Goal: Transaction & Acquisition: Purchase product/service

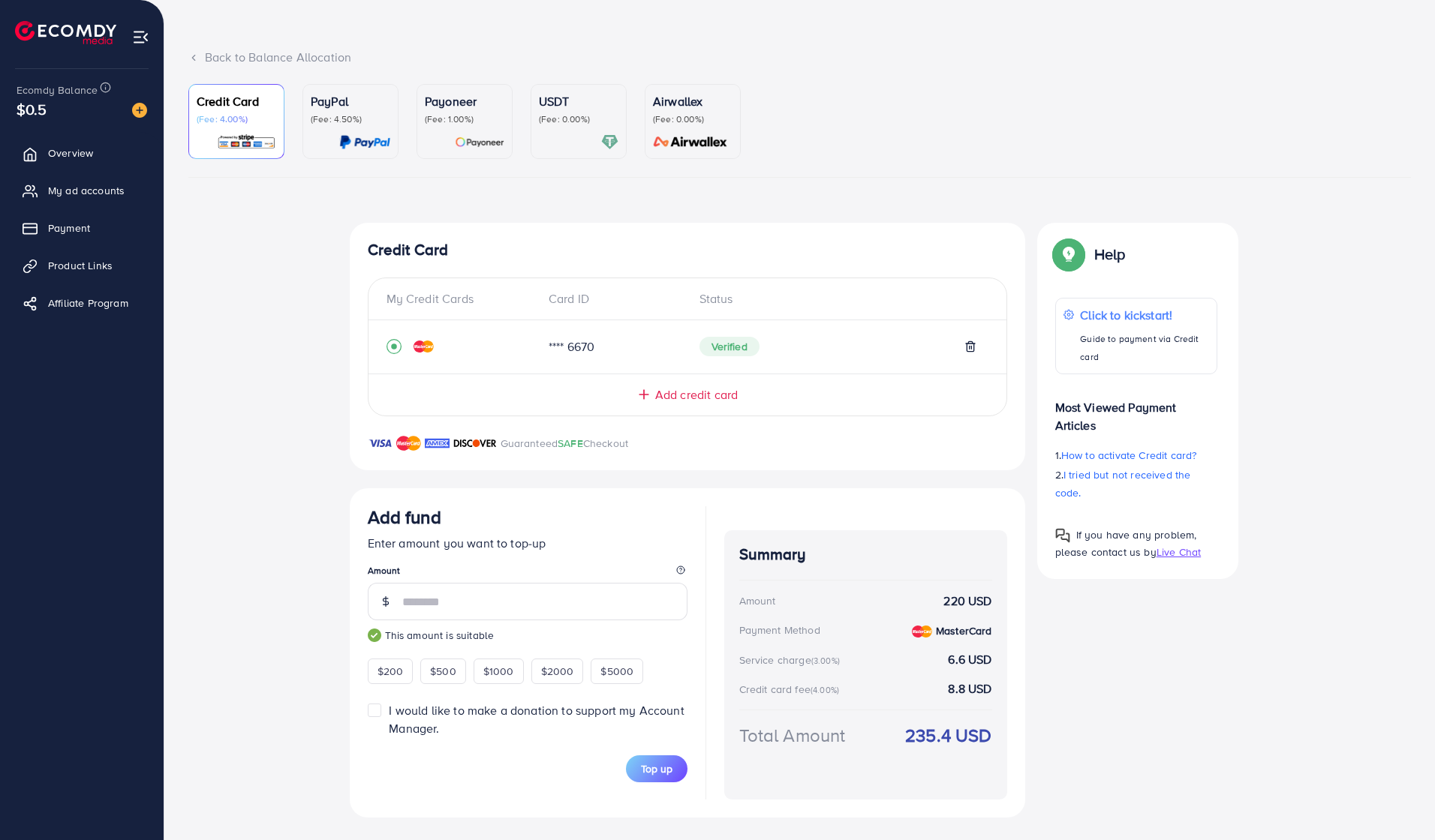
scroll to position [61, 0]
type input "***"
click at [647, 398] on icon at bounding box center [644, 394] width 15 height 15
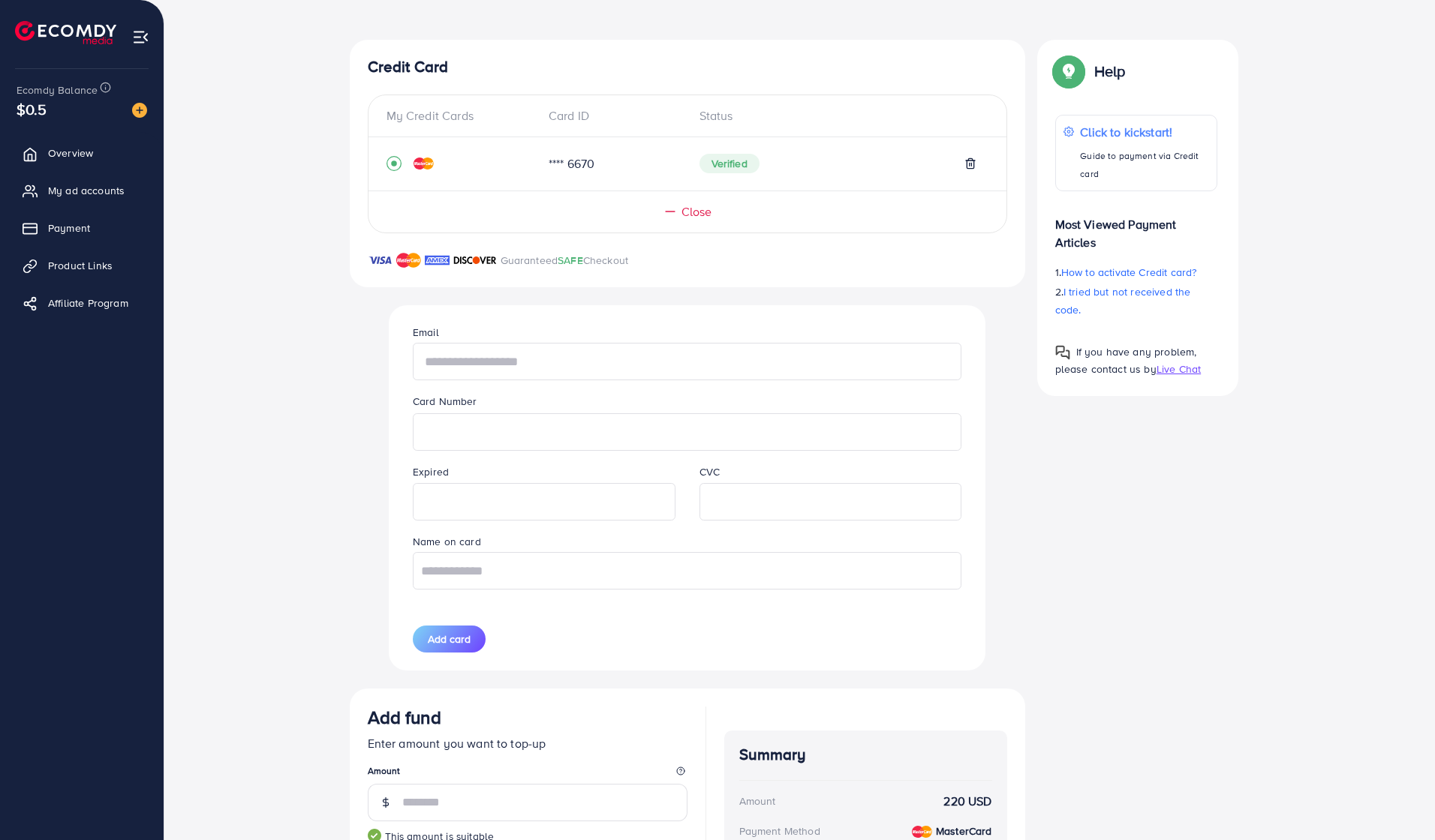
scroll to position [247, 0]
click at [365, 519] on div "Credit Card My Credit Cards Card ID Status **** 6670 Verified Close Guaranteed …" at bounding box center [687, 527] width 676 height 978
click at [425, 365] on input "text" at bounding box center [686, 359] width 548 height 38
type input "***"
type input "**********"
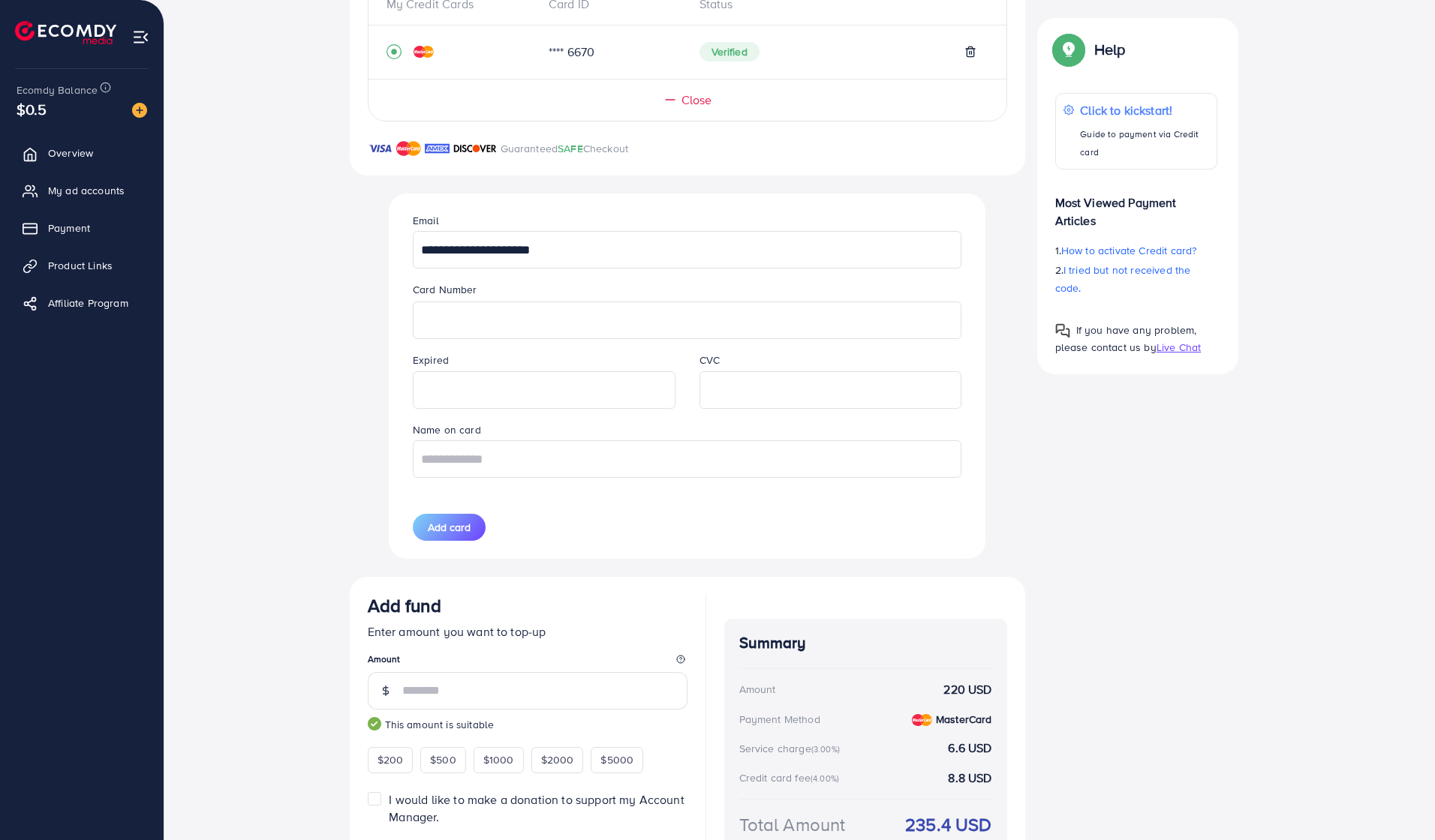
scroll to position [361, 0]
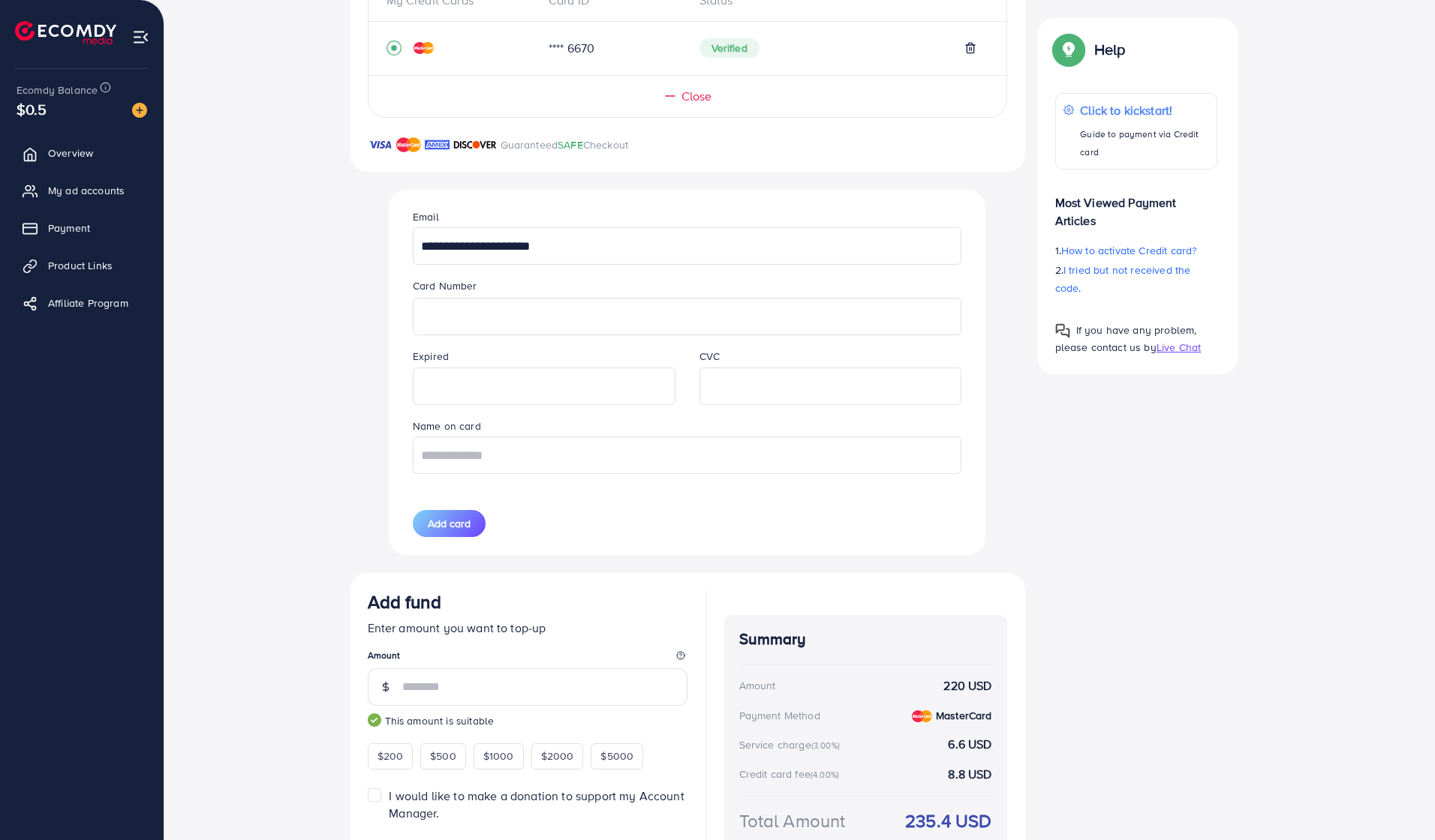
click at [466, 351] on div "Expired" at bounding box center [544, 376] width 286 height 57
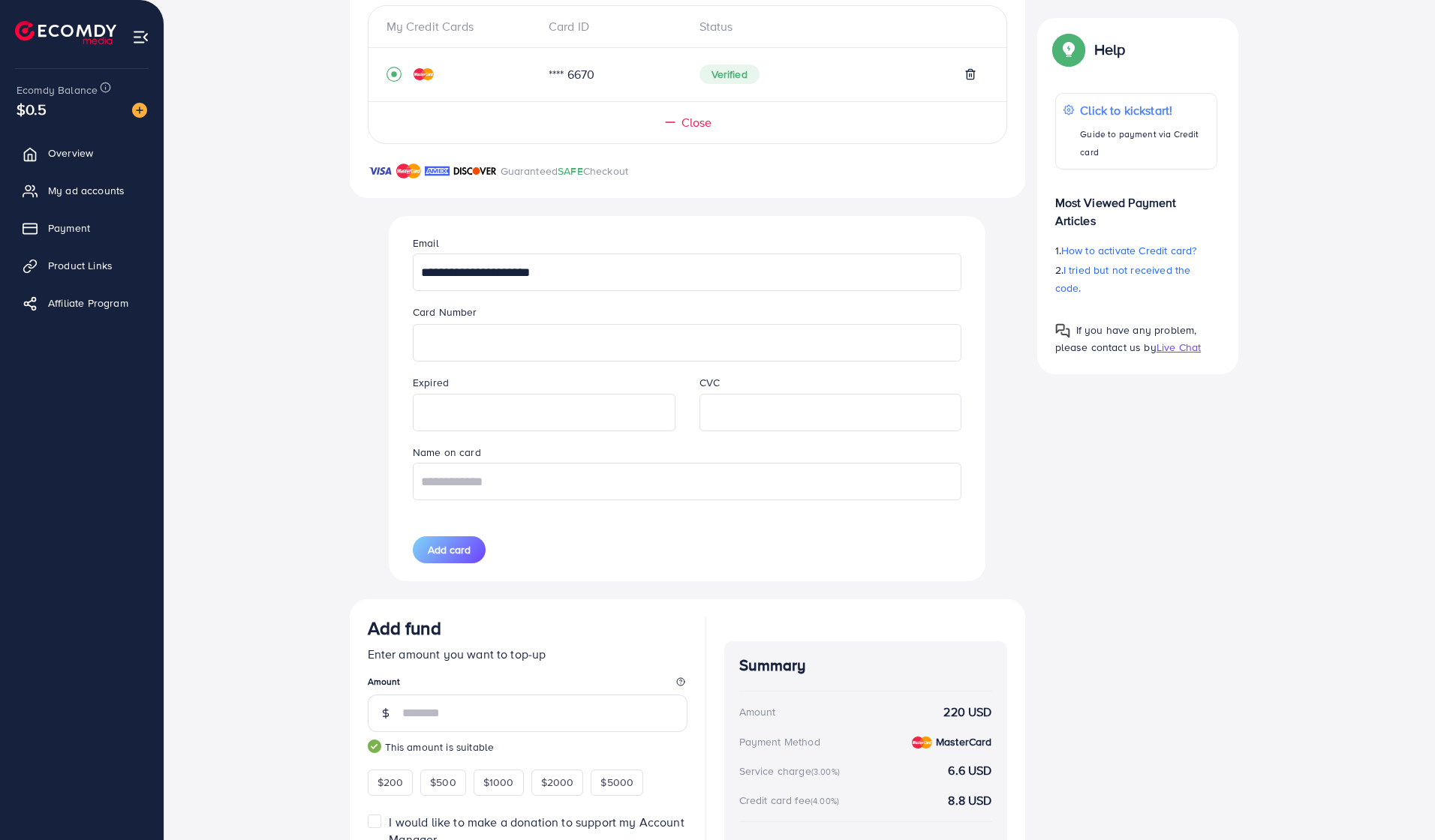
scroll to position [332, 0]
click at [522, 467] on input "text" at bounding box center [686, 484] width 548 height 38
type input "**********"
click at [457, 545] on span "Add card" at bounding box center [449, 552] width 43 height 15
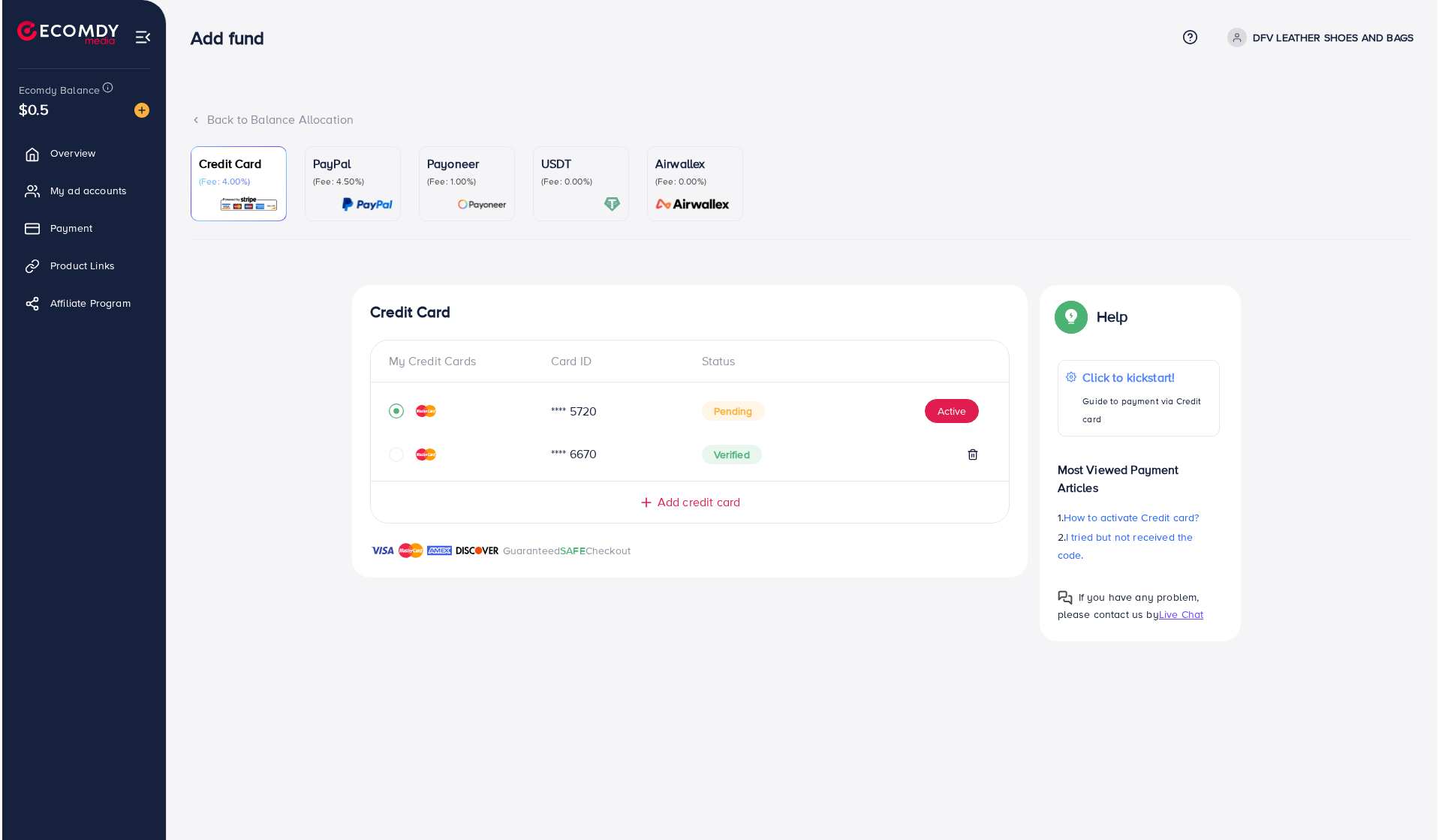
scroll to position [0, 0]
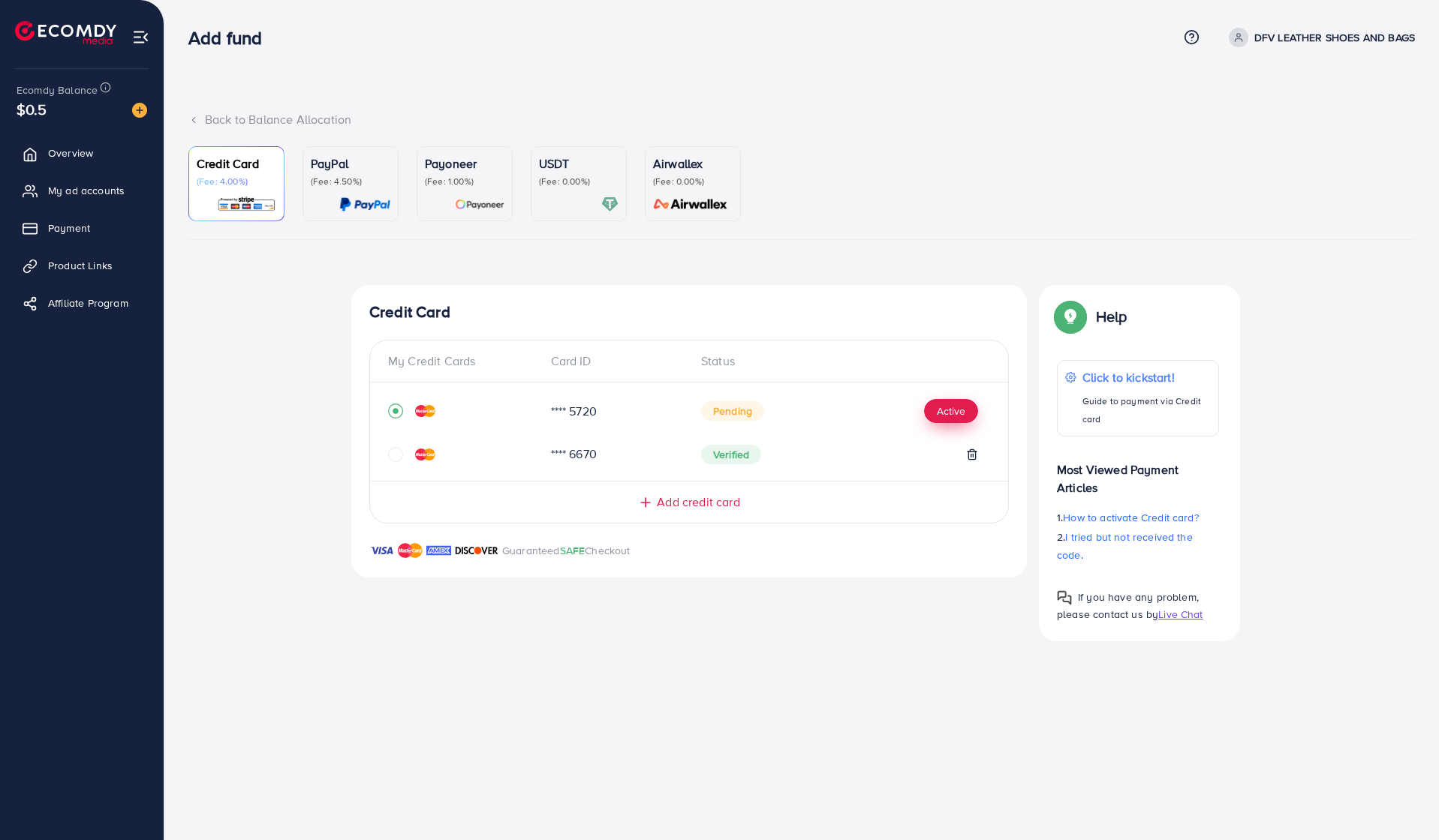
click at [954, 420] on button "Active" at bounding box center [950, 411] width 54 height 24
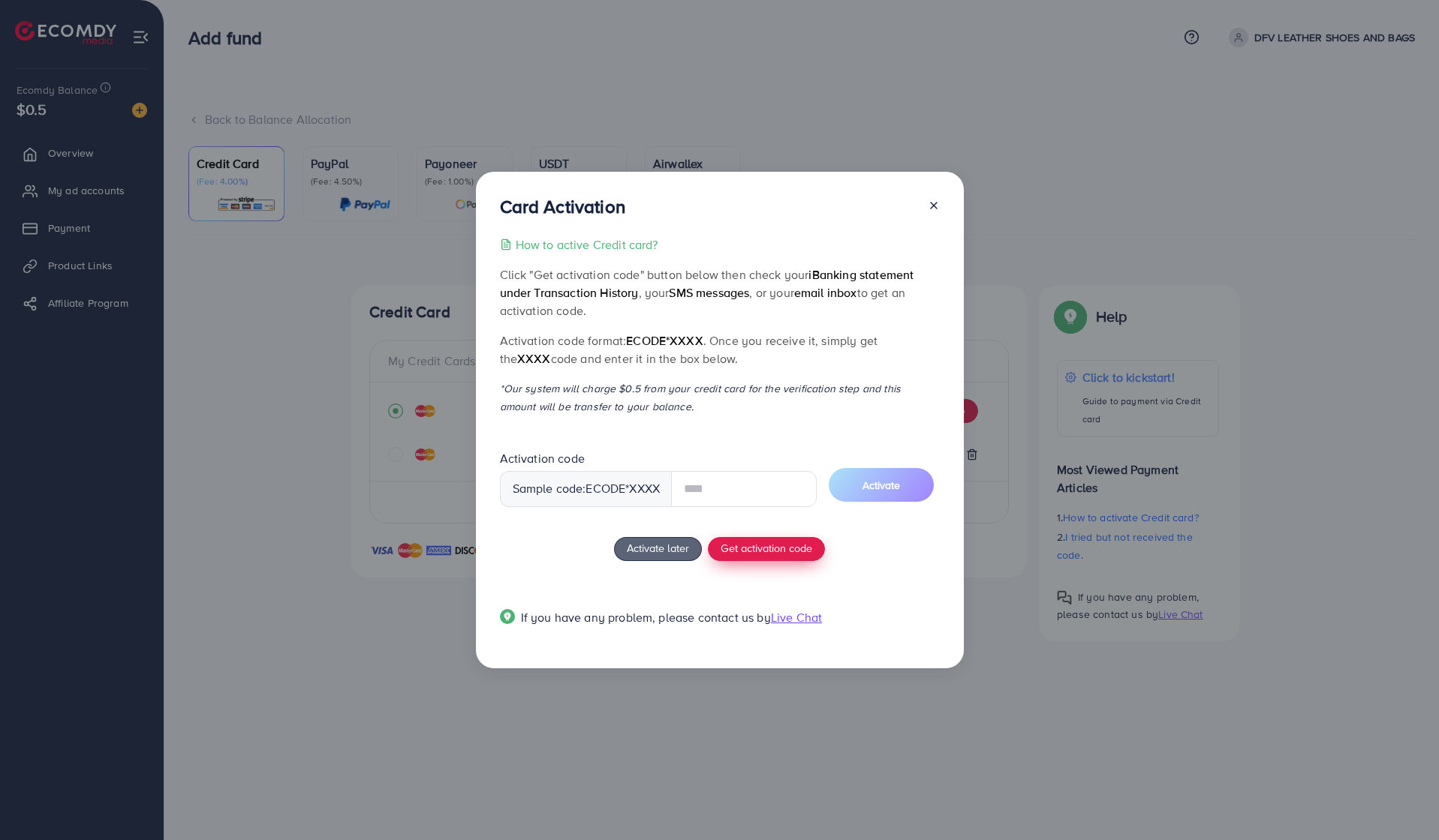
click at [747, 545] on button "Get activation code" at bounding box center [766, 549] width 117 height 24
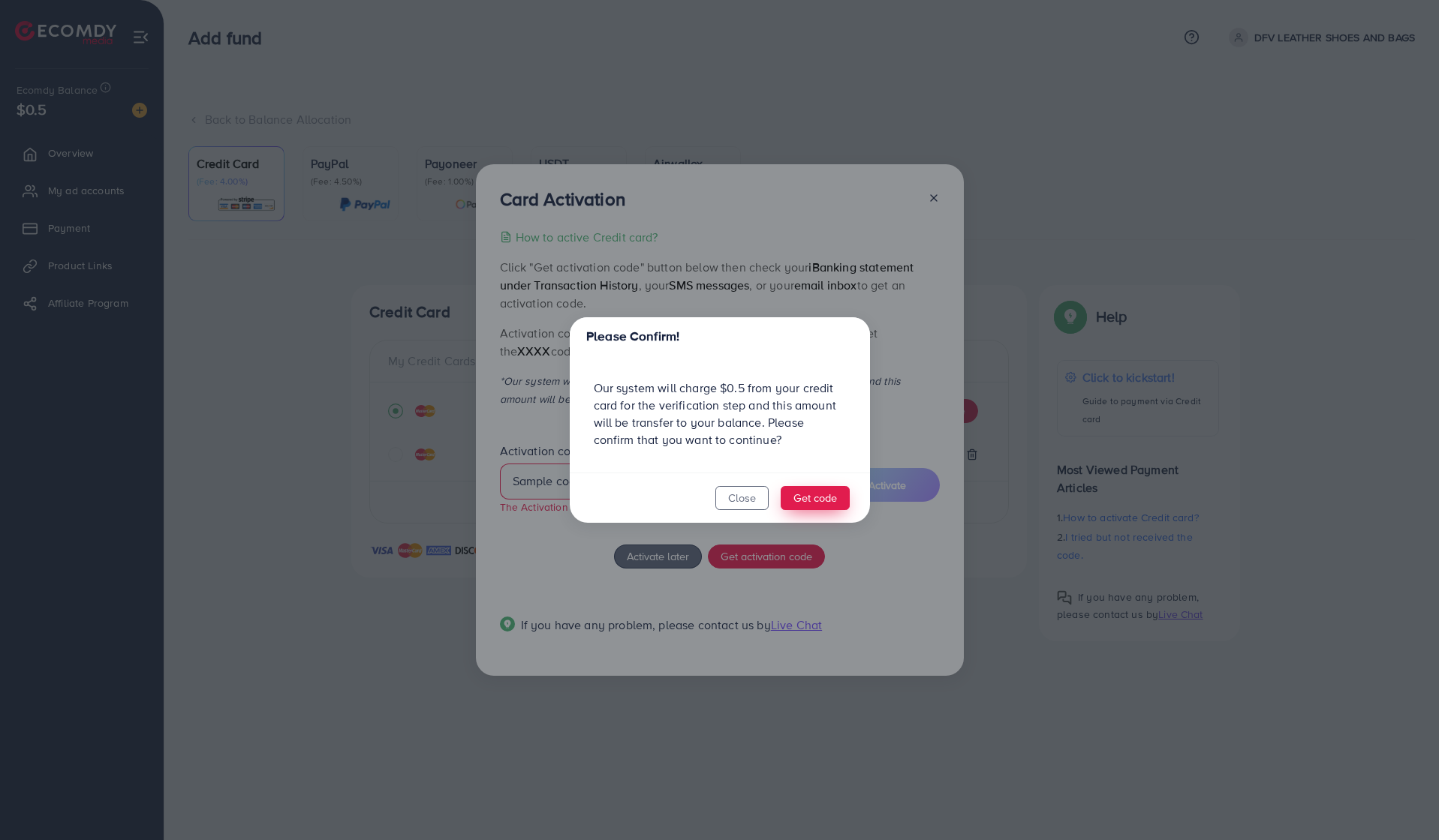
click at [798, 493] on button "Get code" at bounding box center [815, 497] width 69 height 24
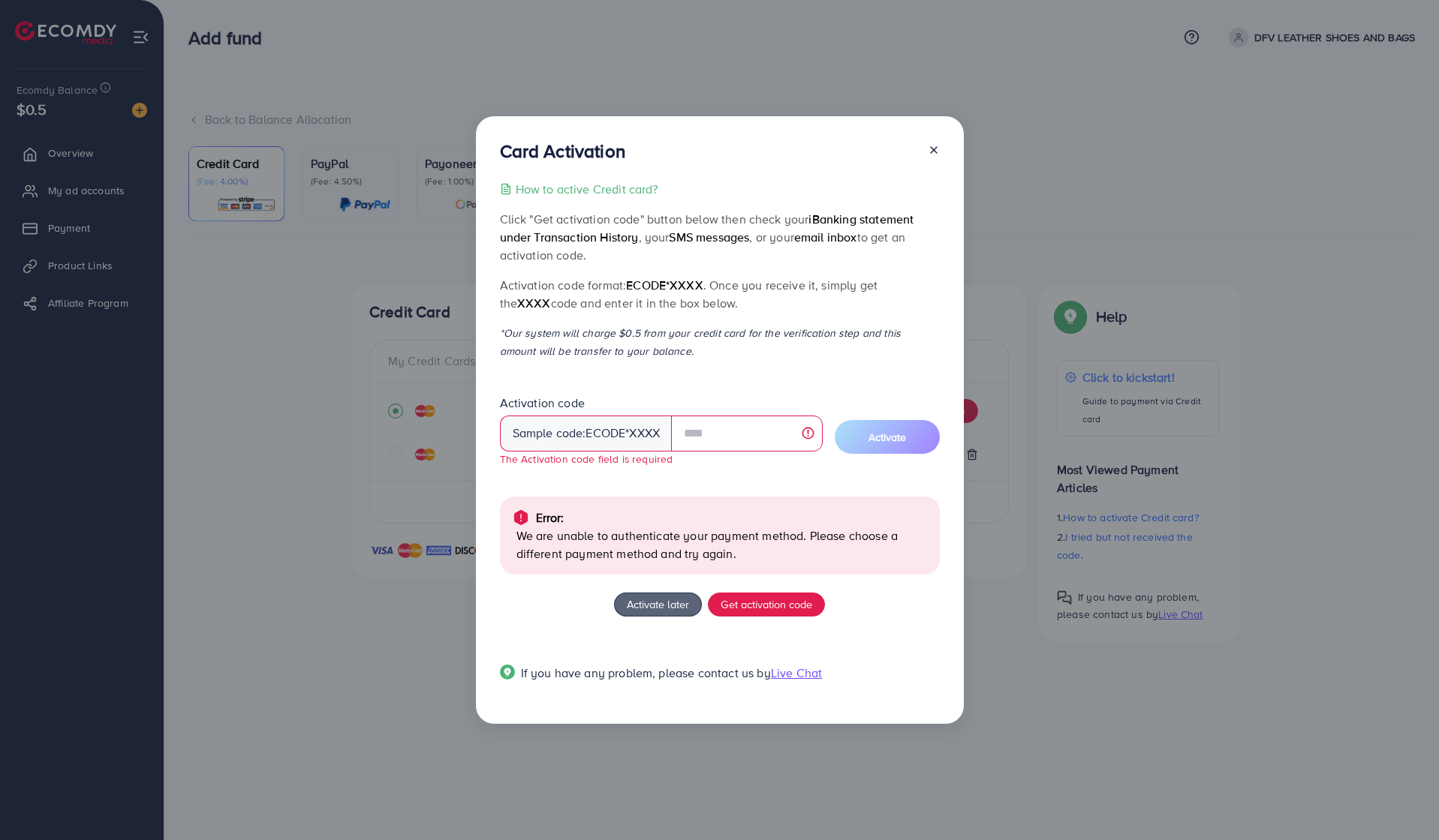
click at [723, 524] on div "Error:" at bounding box center [720, 518] width 416 height 18
click at [745, 605] on span "Get activation code" at bounding box center [766, 604] width 92 height 16
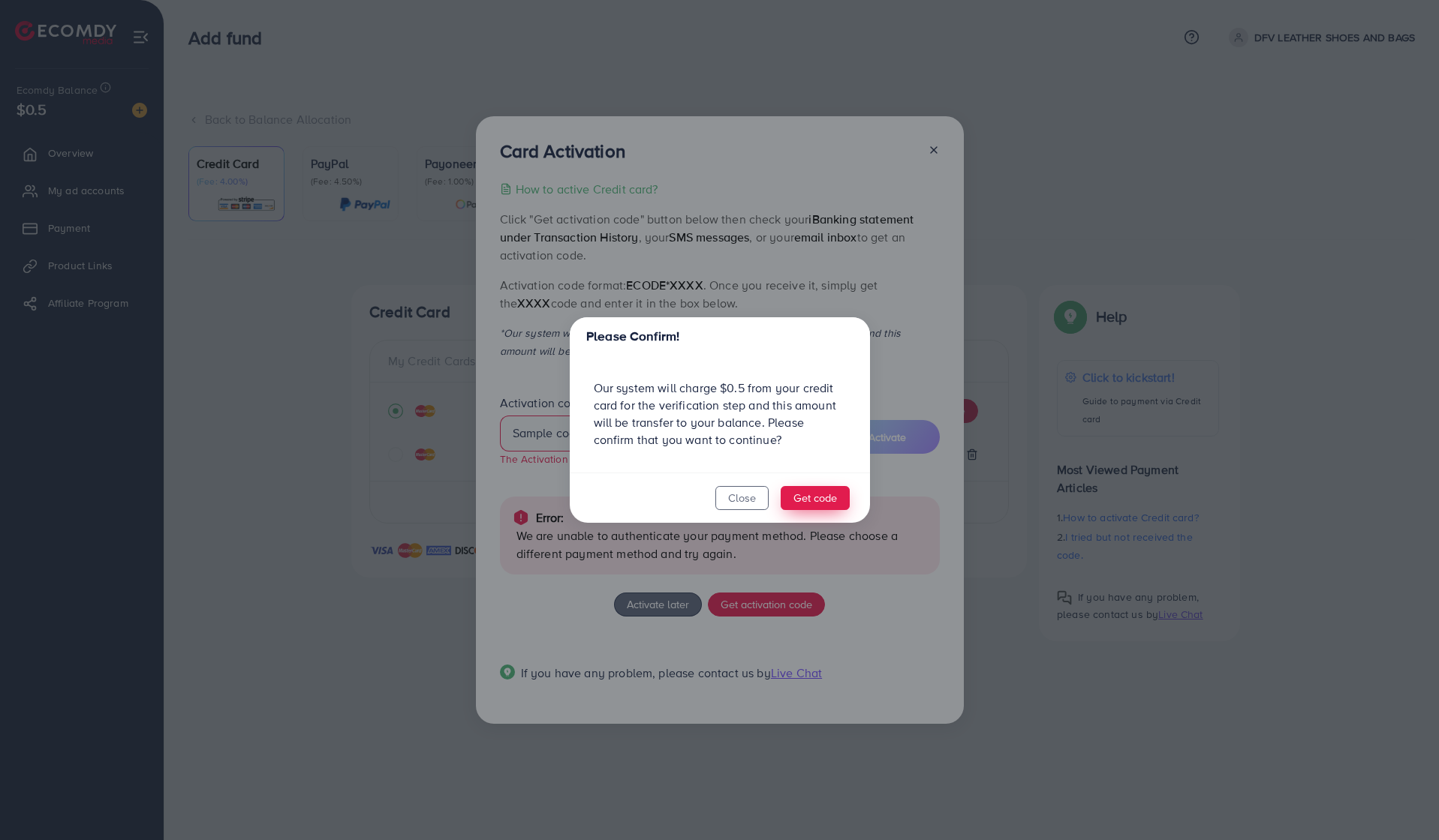
click at [802, 494] on button "Get code" at bounding box center [815, 497] width 69 height 24
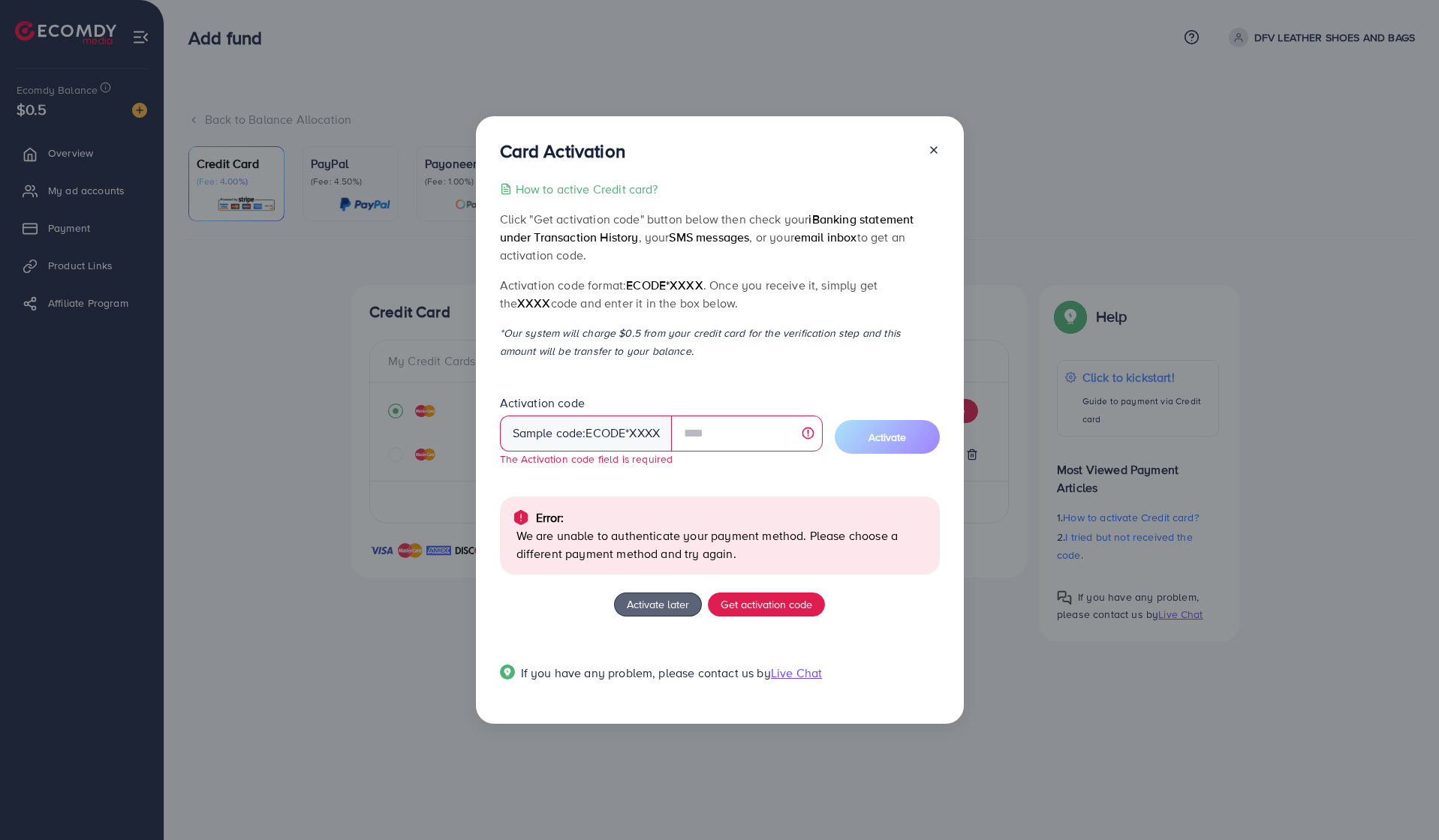
click at [708, 343] on p "*Our system will charge $0.5 from your credit card for the verification step an…" at bounding box center [720, 342] width 440 height 36
click at [718, 382] on div "How to active Credit card? Click "Get activation code" button below then check …" at bounding box center [720, 440] width 440 height 520
click at [930, 142] on div at bounding box center [927, 154] width 24 height 28
click at [932, 156] on icon at bounding box center [934, 150] width 12 height 12
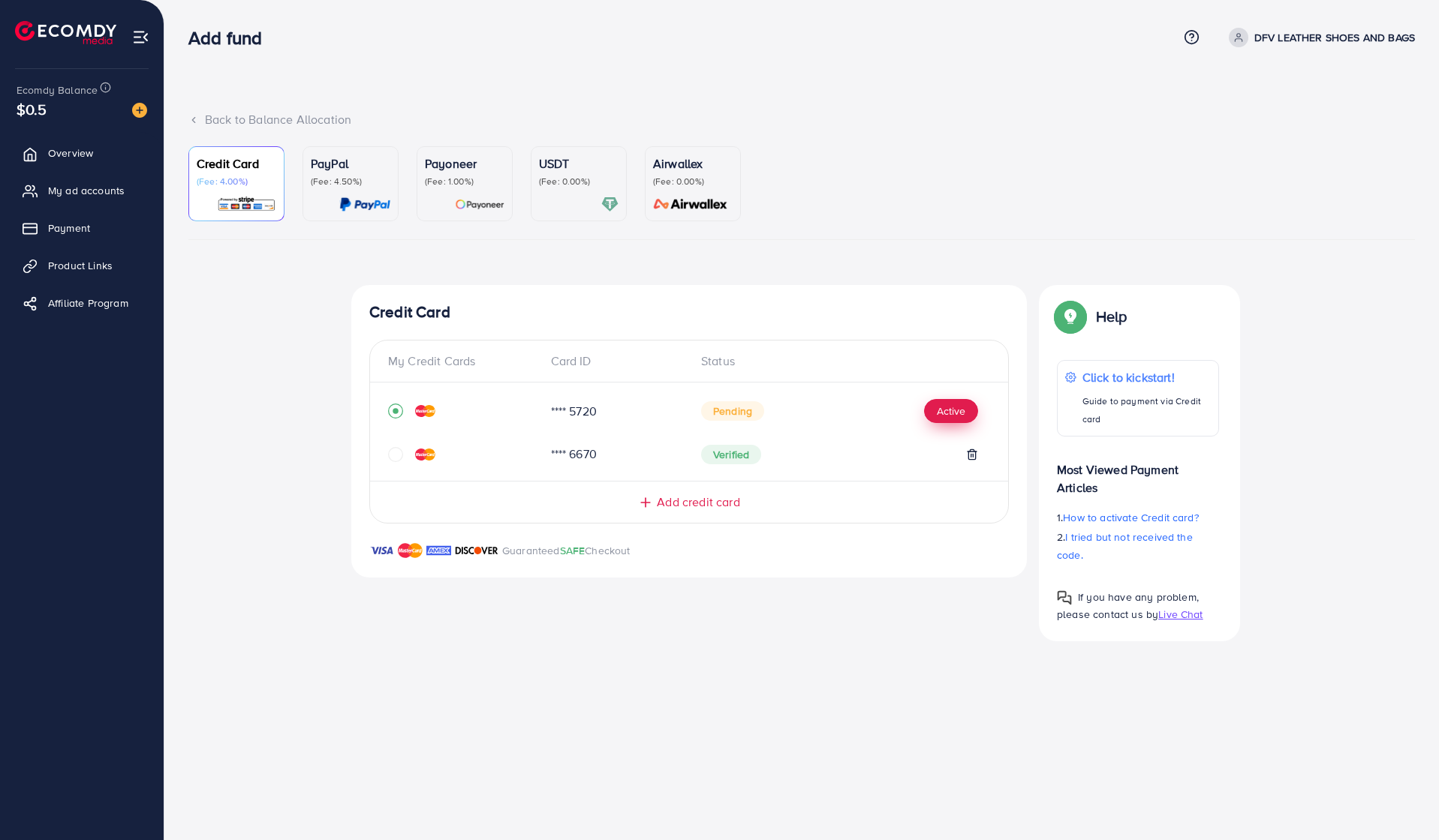
click at [953, 411] on button "Active" at bounding box center [950, 411] width 54 height 24
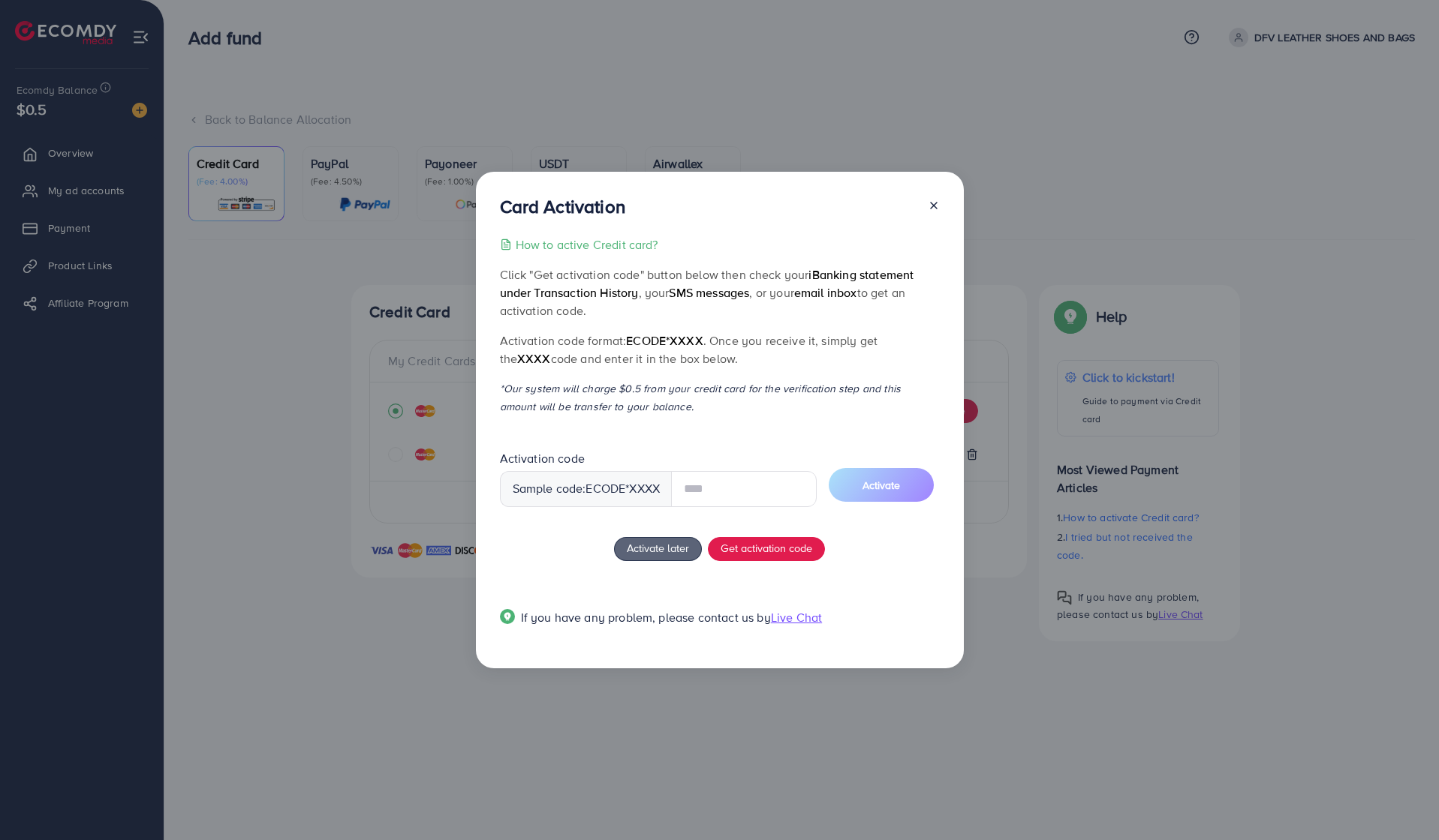
click at [607, 473] on div "Sample code: ecode *XXXX" at bounding box center [585, 489] width 172 height 36
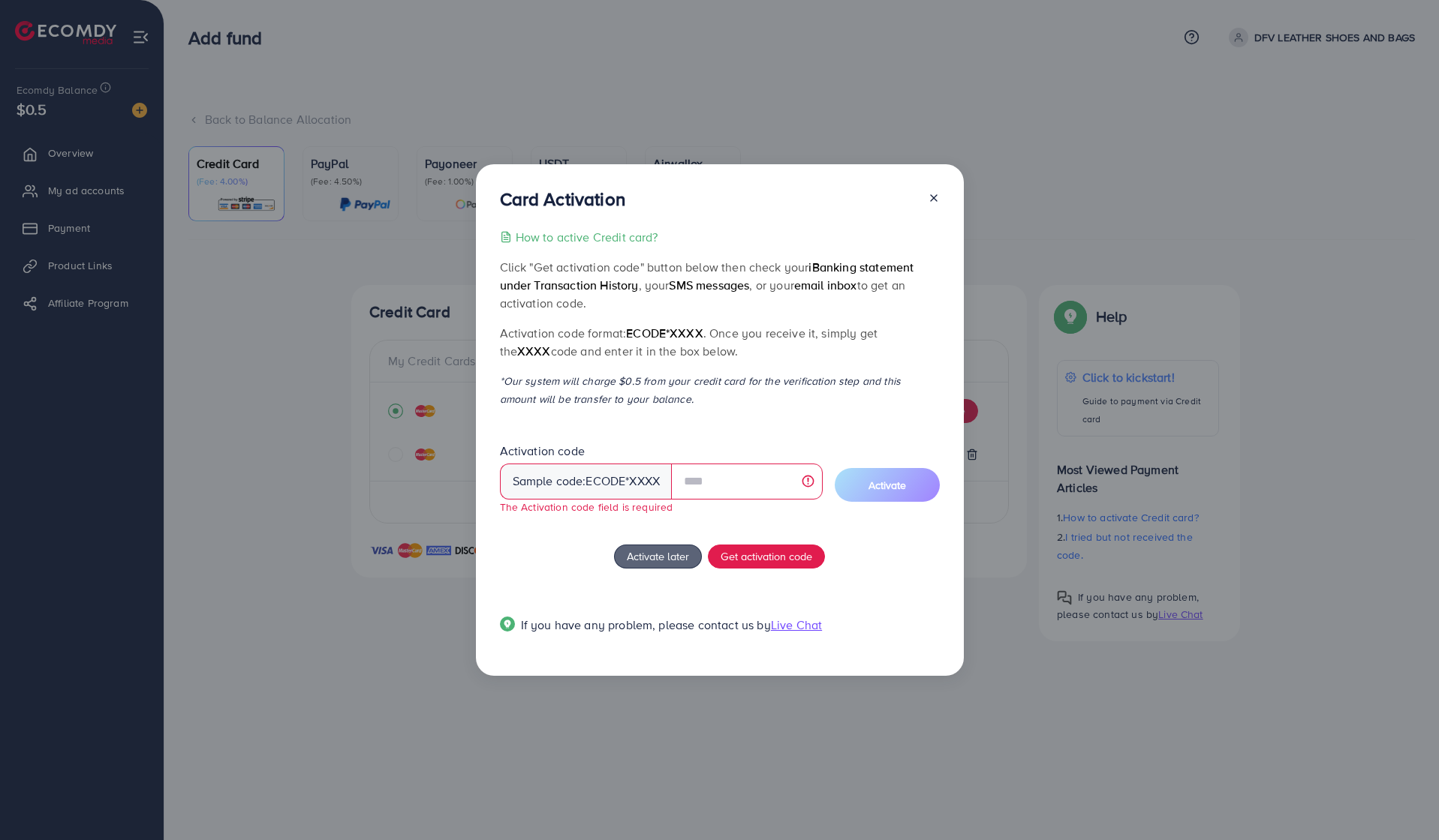
click at [603, 481] on span "ecode" at bounding box center [605, 482] width 40 height 18
click at [755, 488] on input "text" at bounding box center [746, 481] width 151 height 36
click at [749, 548] on span "Get activation code" at bounding box center [766, 556] width 92 height 16
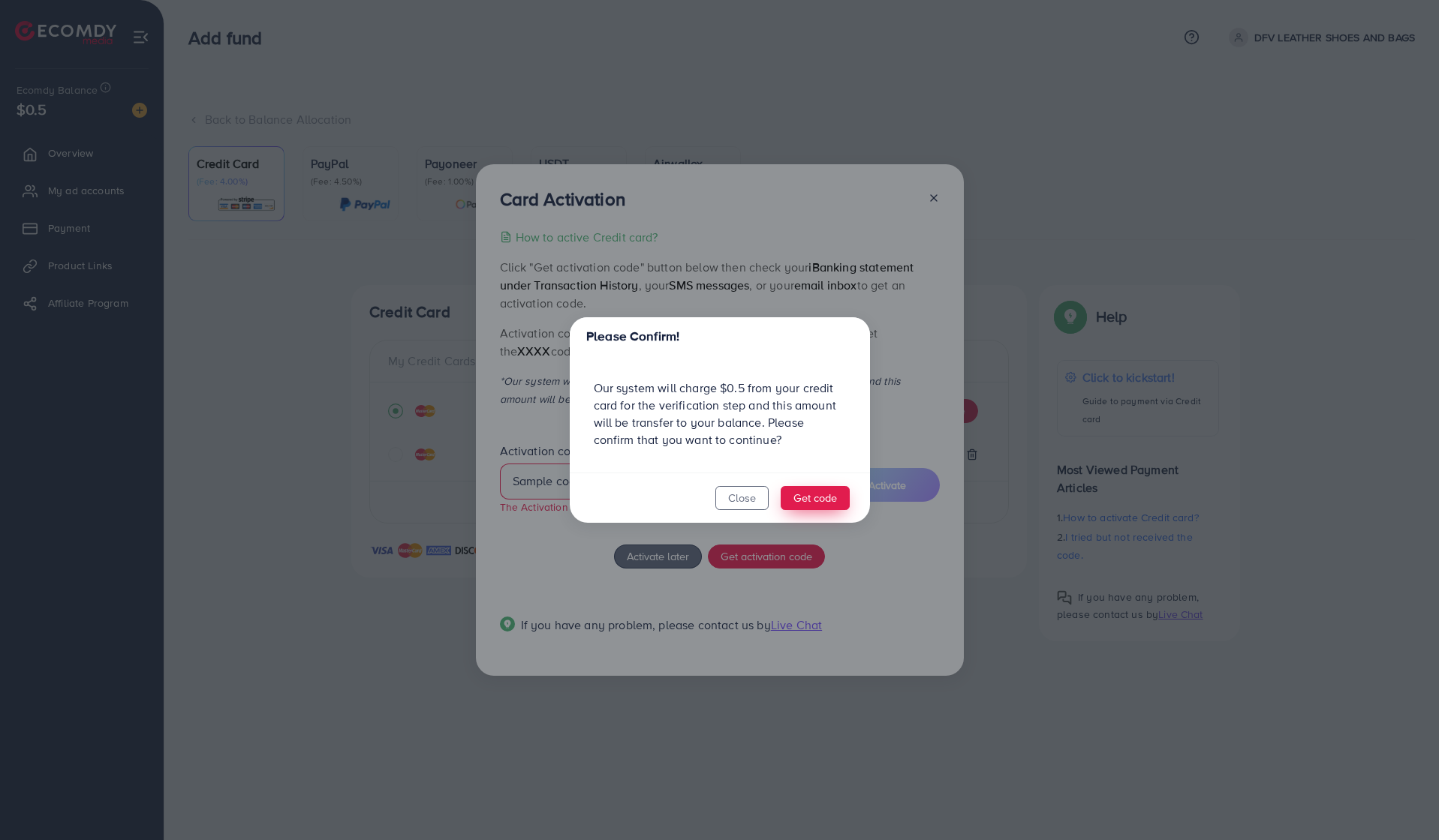
click at [818, 502] on button "Get code" at bounding box center [815, 497] width 69 height 24
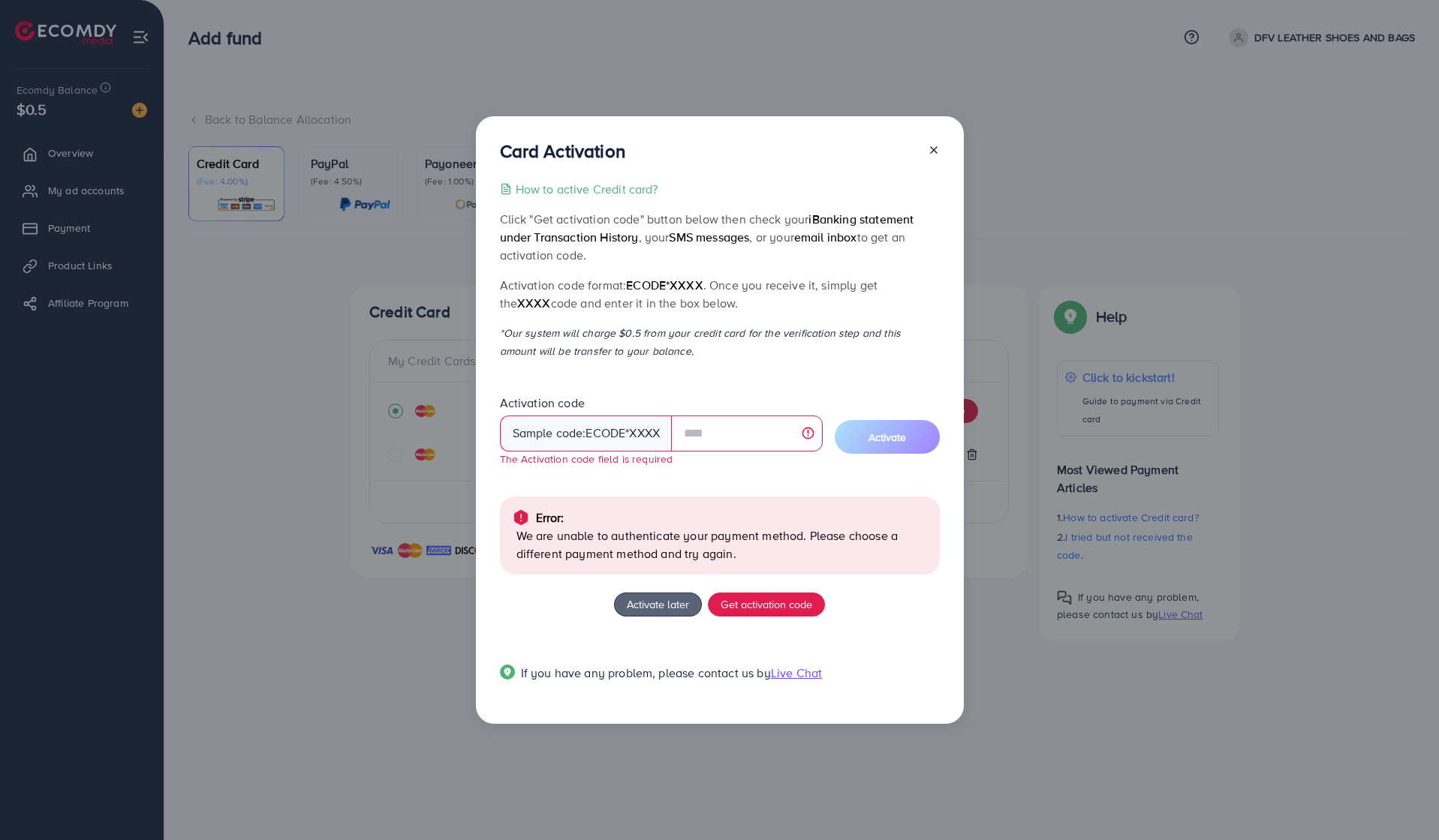
click at [932, 152] on line at bounding box center [934, 150] width 6 height 6
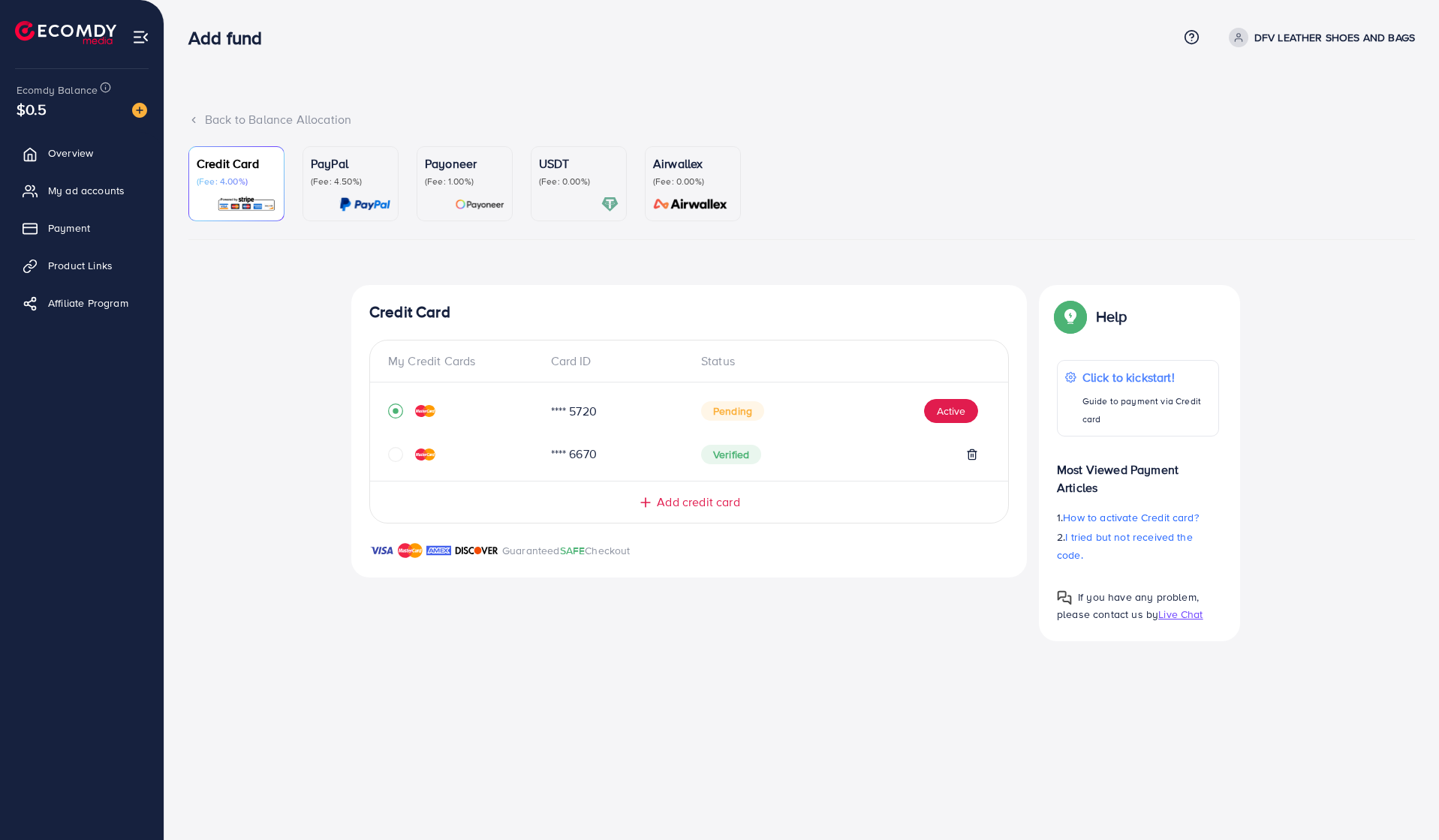
click at [240, 179] on p "(Fee: 4.00%)" at bounding box center [237, 181] width 80 height 12
click at [361, 195] on div "PayPal (Fee: 4.50%)" at bounding box center [351, 184] width 80 height 58
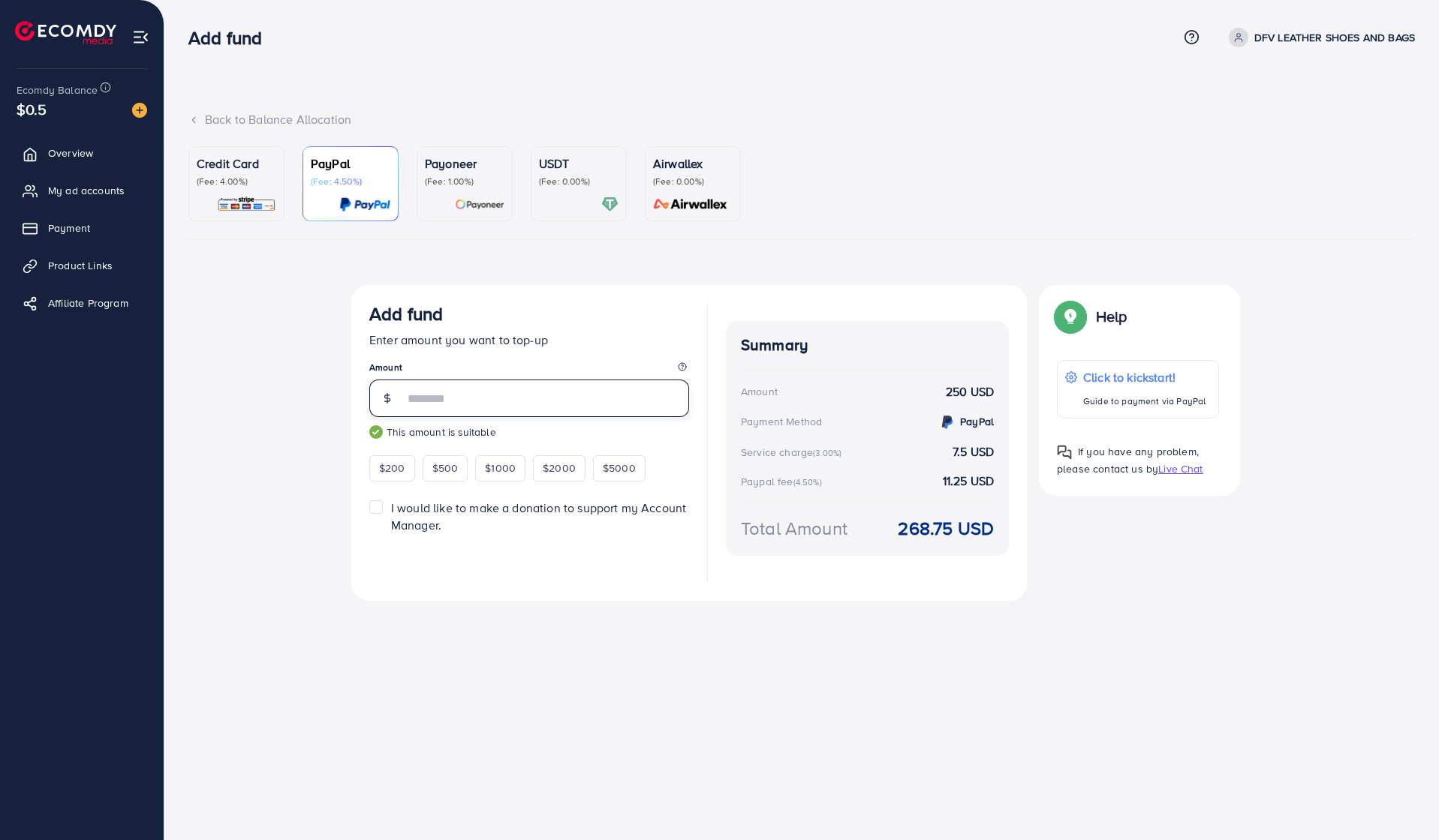
drag, startPoint x: 415, startPoint y: 398, endPoint x: 434, endPoint y: 398, distance: 19.0
click at [434, 398] on input "***" at bounding box center [546, 398] width 285 height 38
type input "***"
click at [449, 204] on div at bounding box center [464, 204] width 80 height 18
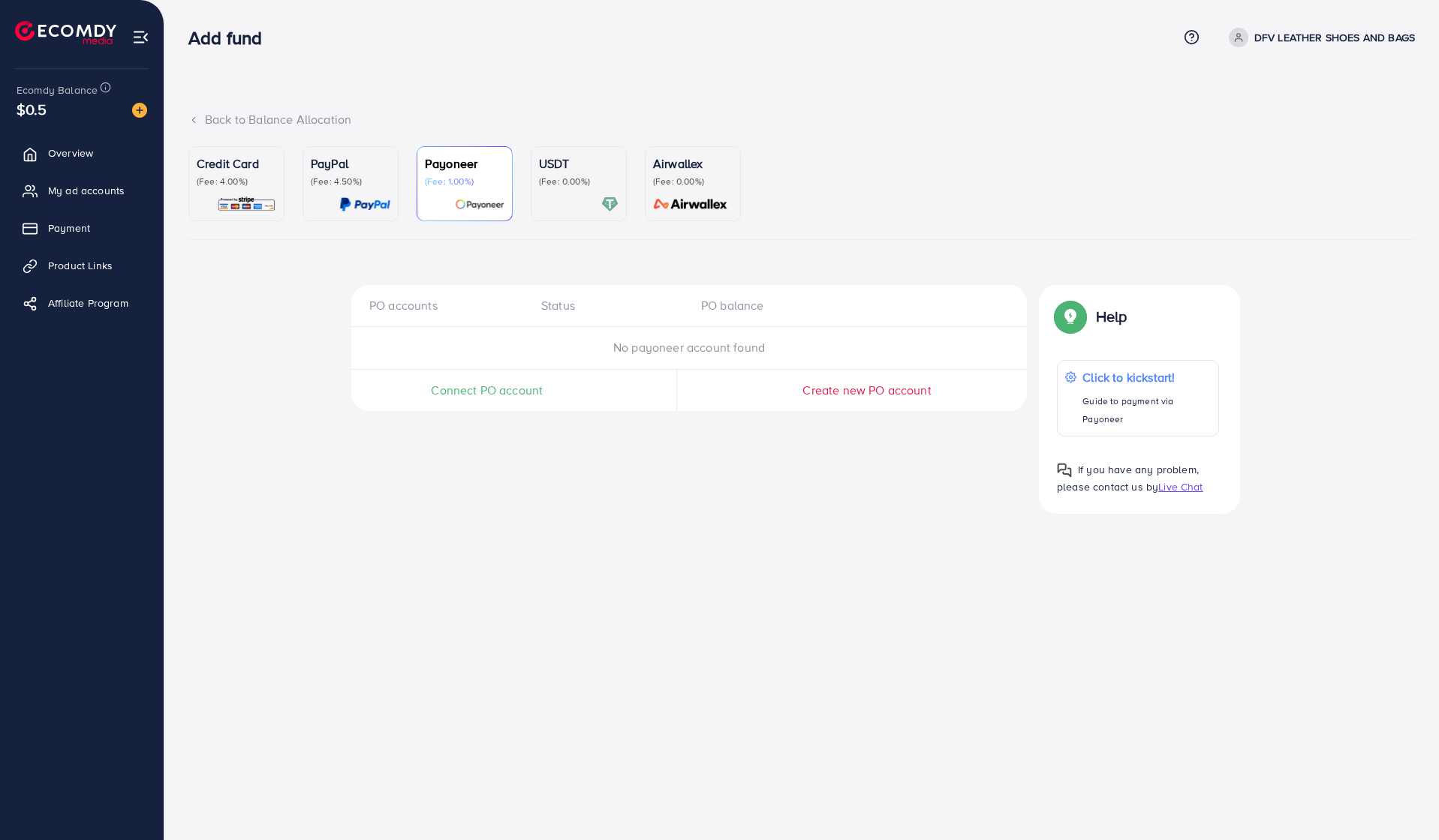
click at [335, 190] on div "PayPal (Fee: 4.50%)" at bounding box center [351, 184] width 80 height 58
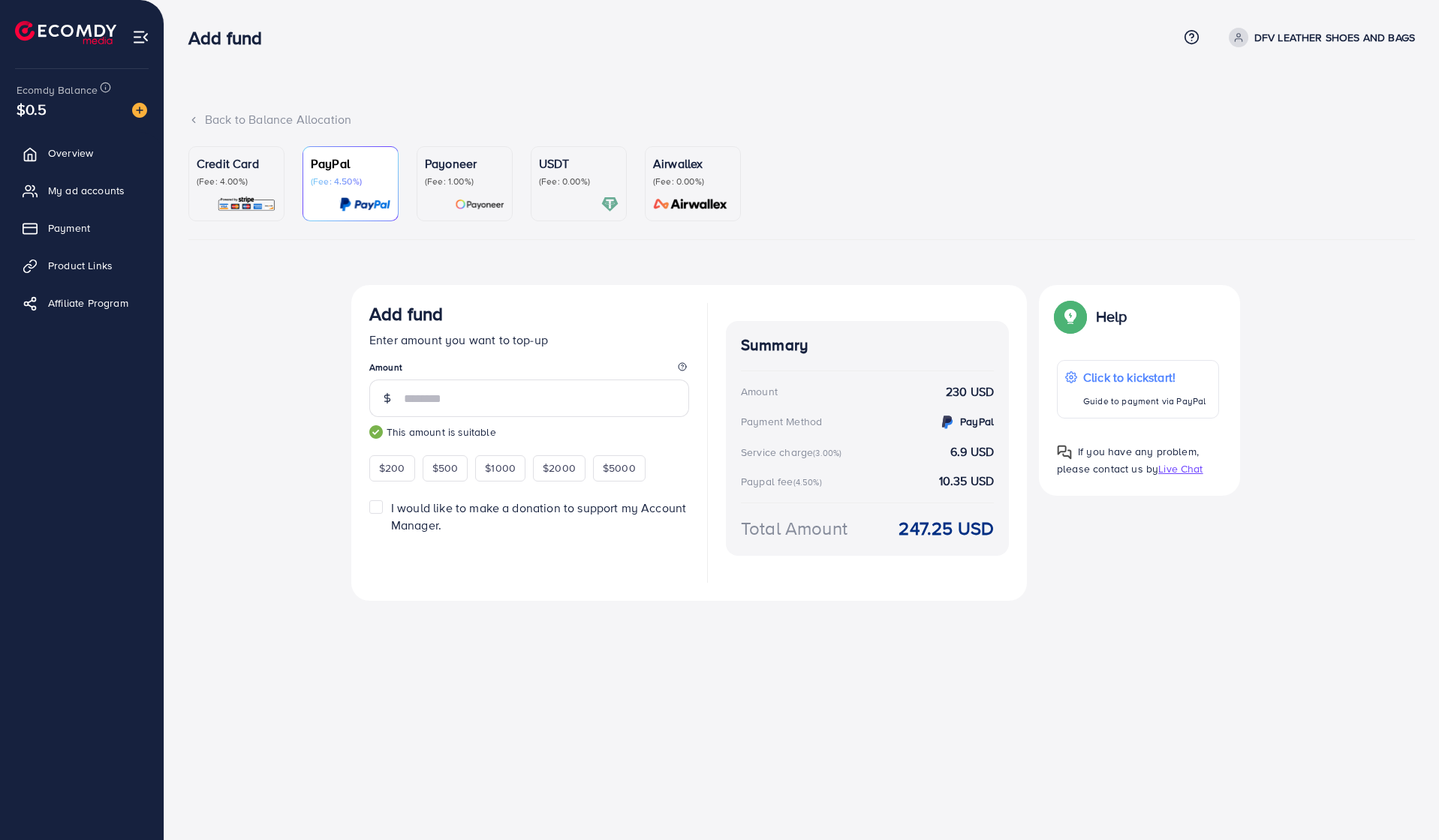
click at [247, 188] on div "Credit Card (Fee: 4.00%)" at bounding box center [237, 184] width 80 height 58
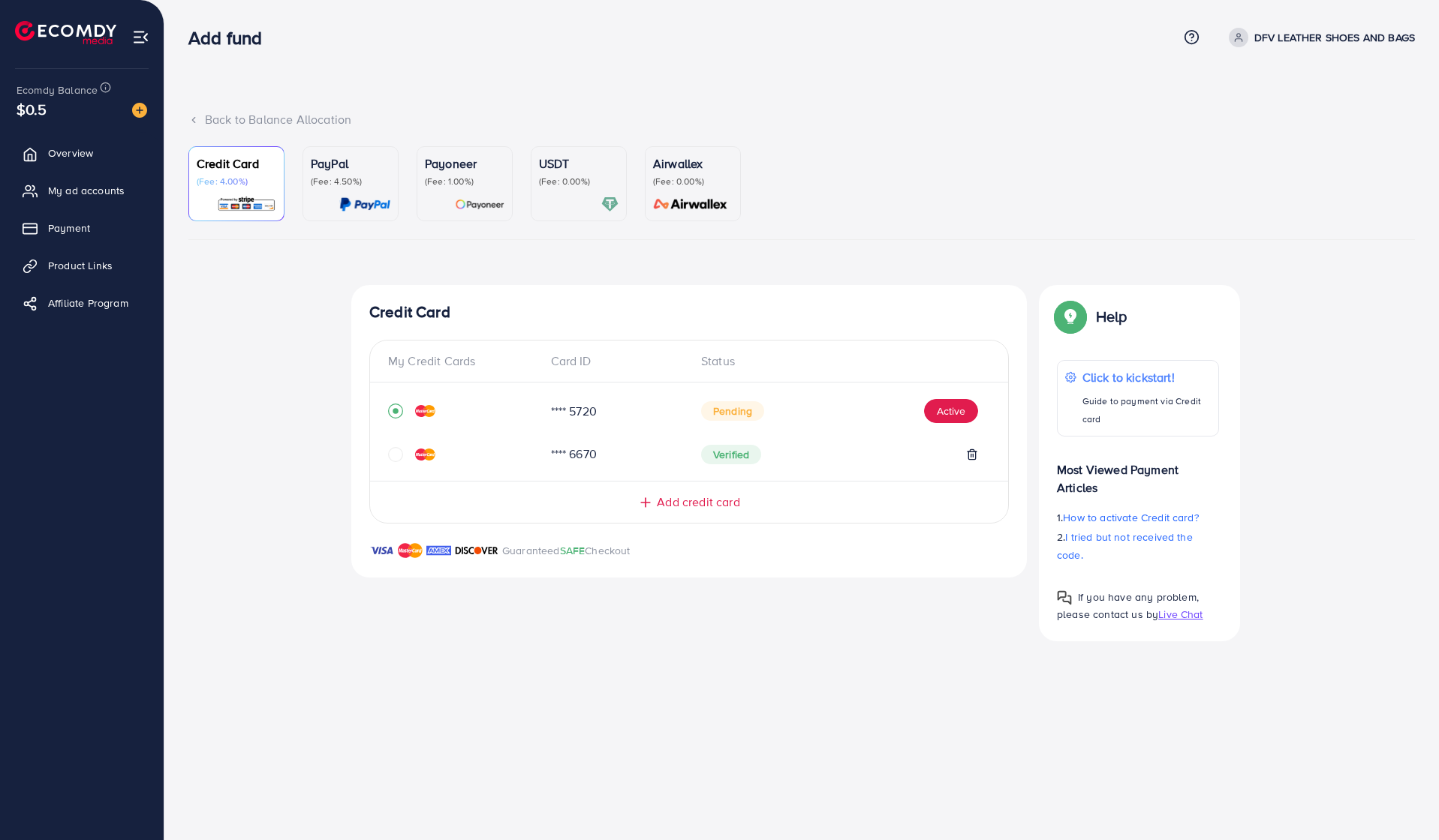
click at [656, 505] on span "Add credit card" at bounding box center [697, 502] width 83 height 18
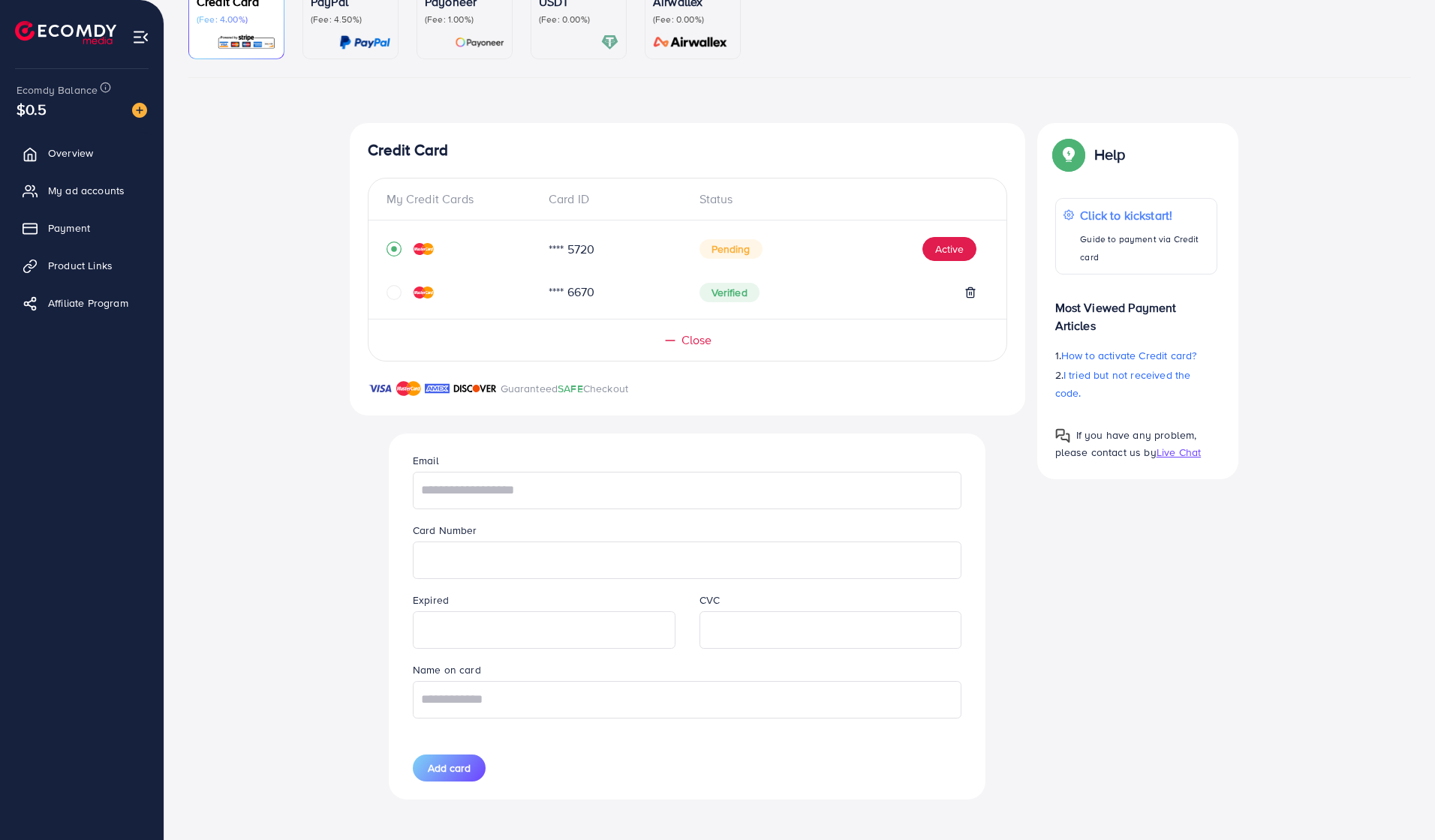
scroll to position [161, 0]
click at [458, 463] on div "Email" at bounding box center [687, 482] width 572 height 57
click at [454, 483] on input "text" at bounding box center [686, 492] width 548 height 38
click at [451, 497] on input "text" at bounding box center [686, 492] width 548 height 38
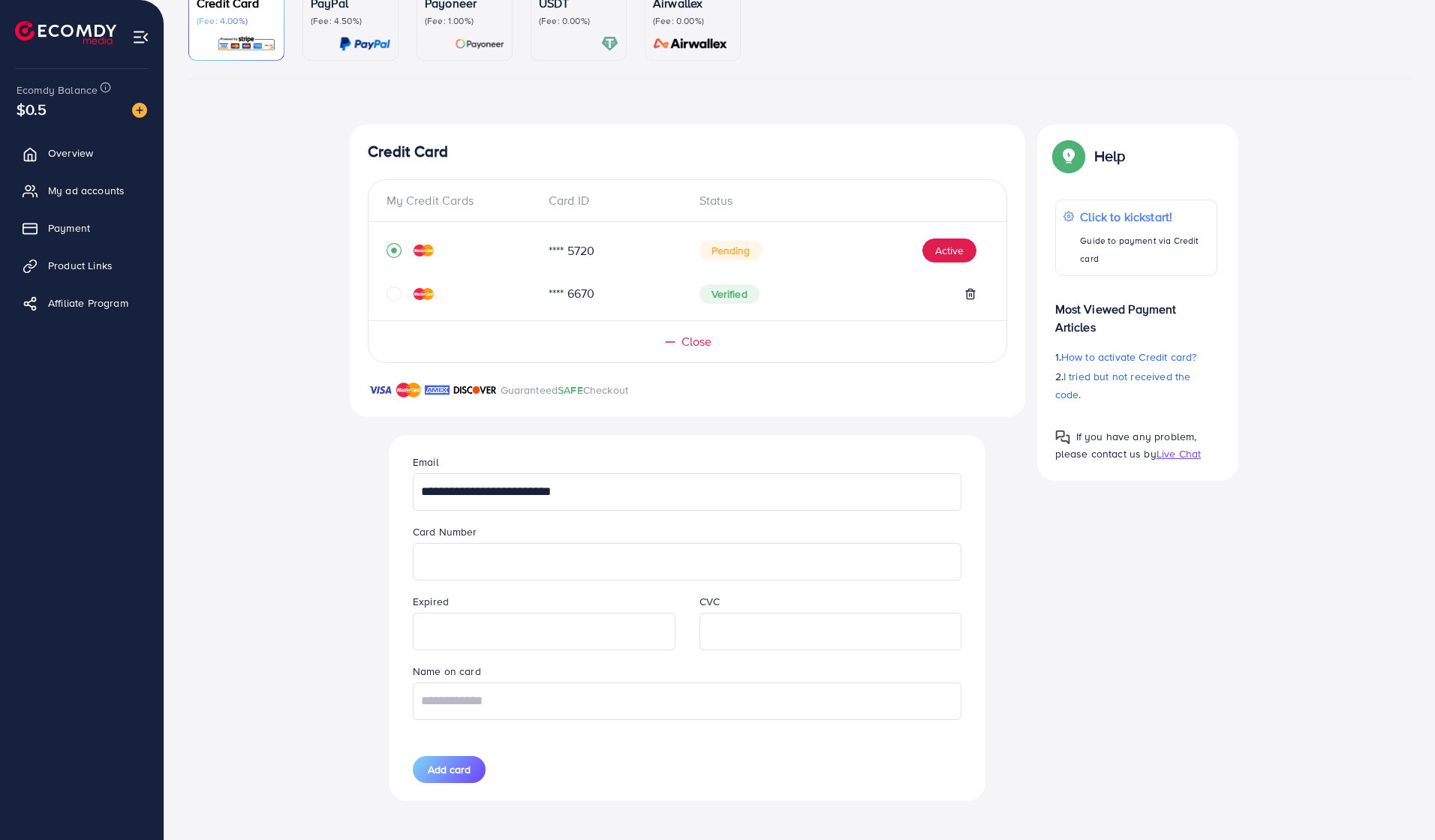
type input "**********"
click at [477, 689] on input "text" at bounding box center [686, 701] width 548 height 38
type input "**********"
click at [464, 762] on span "Add card" at bounding box center [449, 769] width 43 height 15
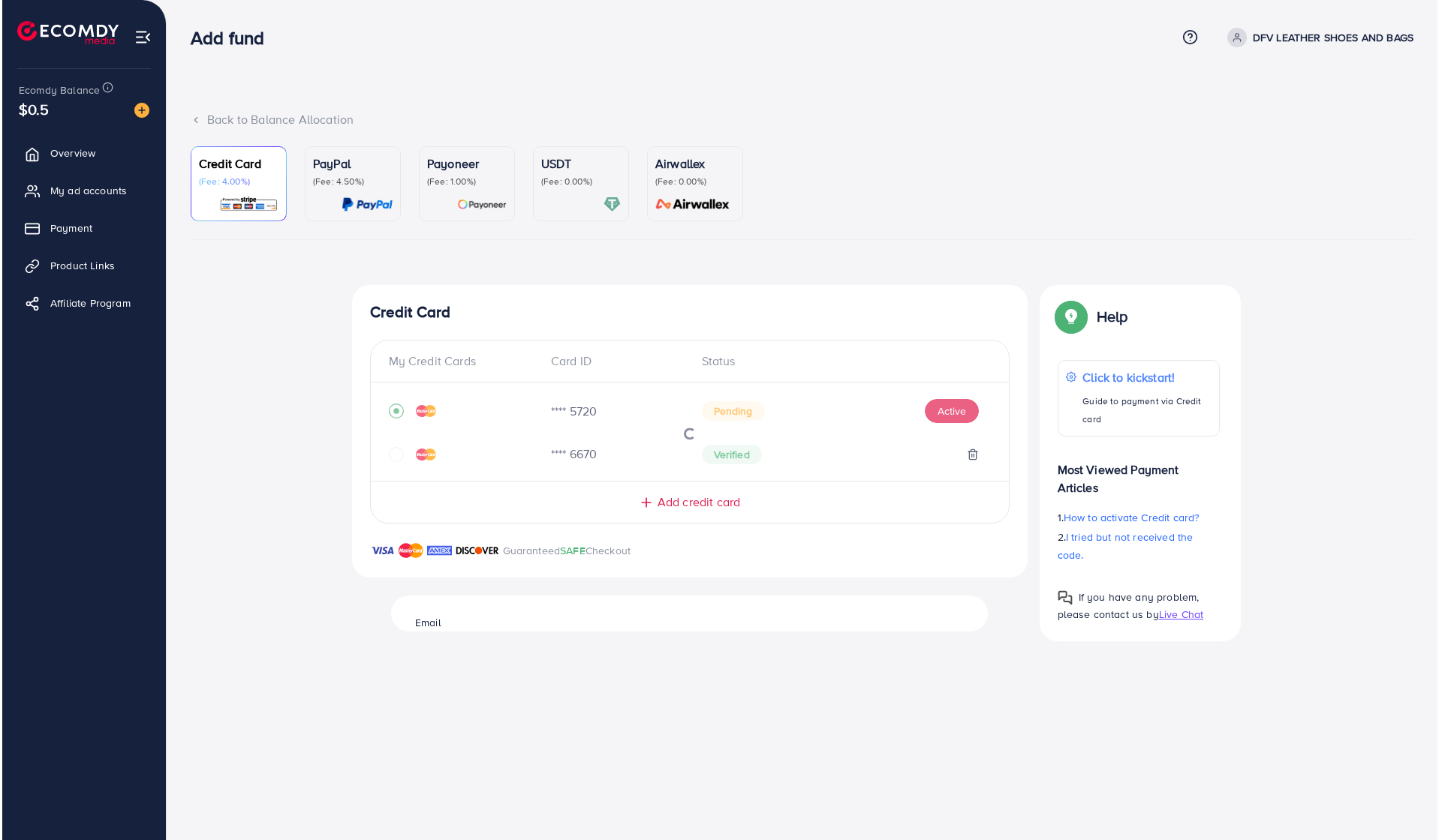
scroll to position [0, 0]
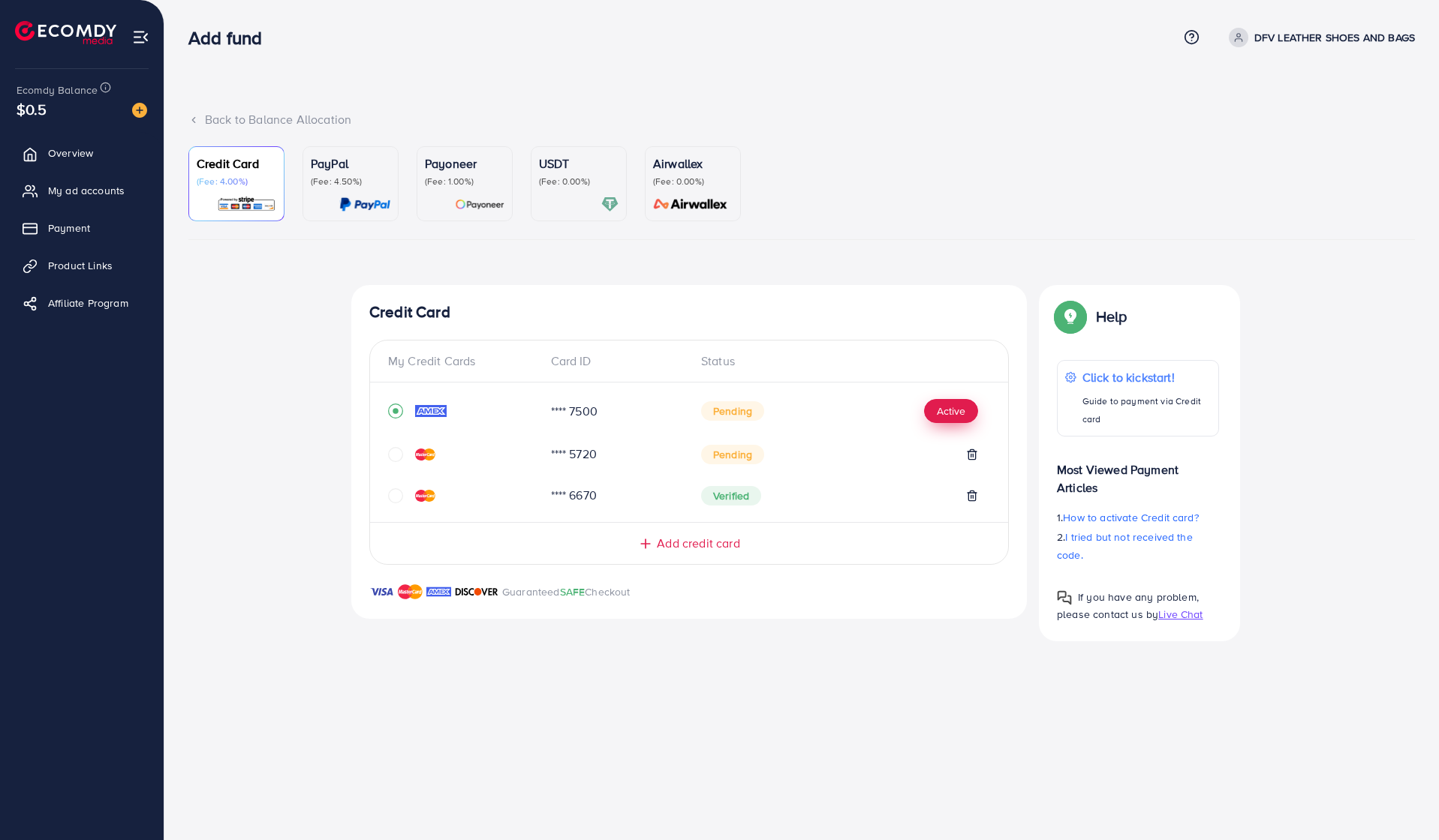
click at [939, 407] on button "Active" at bounding box center [950, 411] width 54 height 24
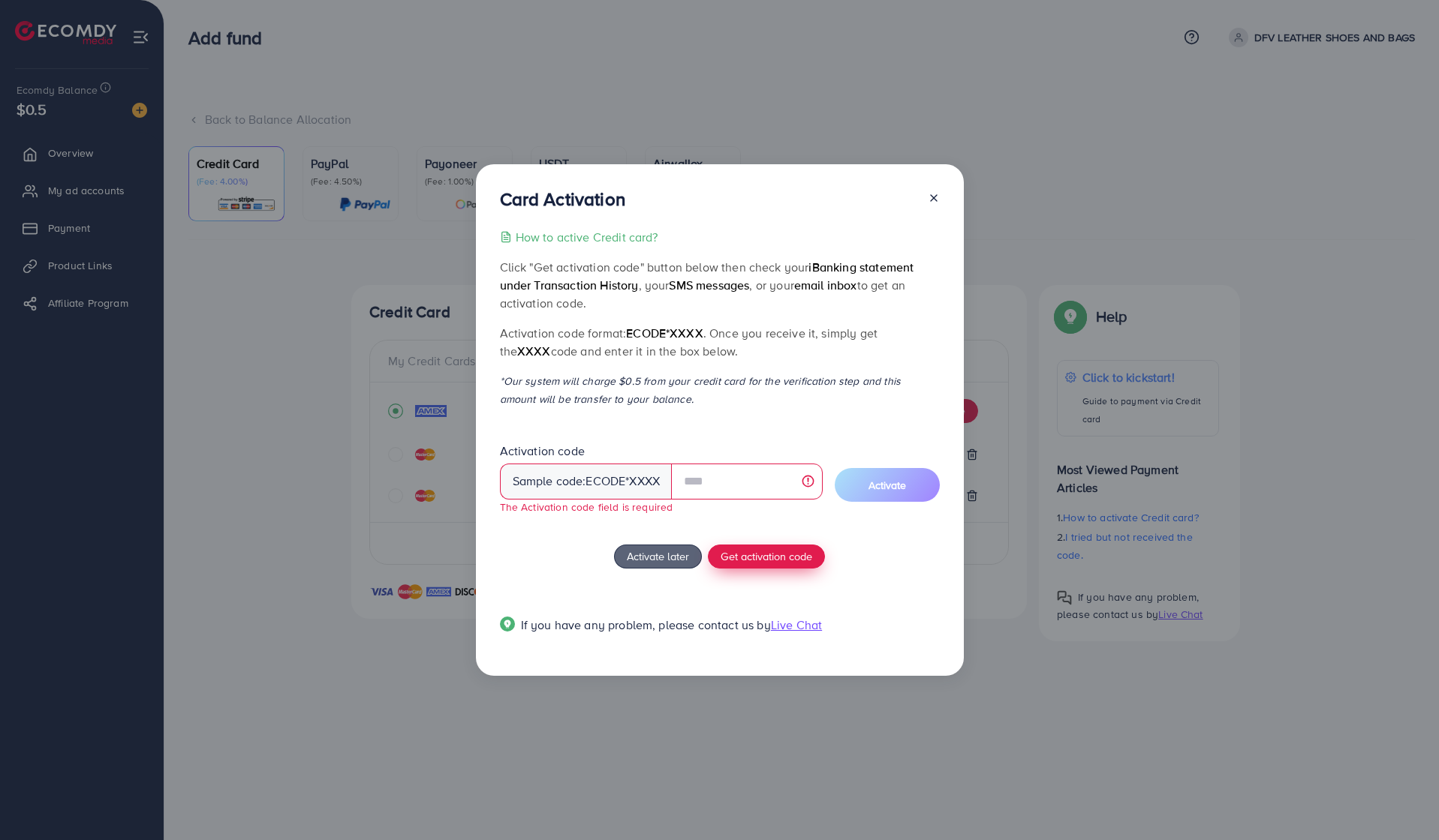
click at [766, 552] on span "Get activation code" at bounding box center [766, 556] width 92 height 16
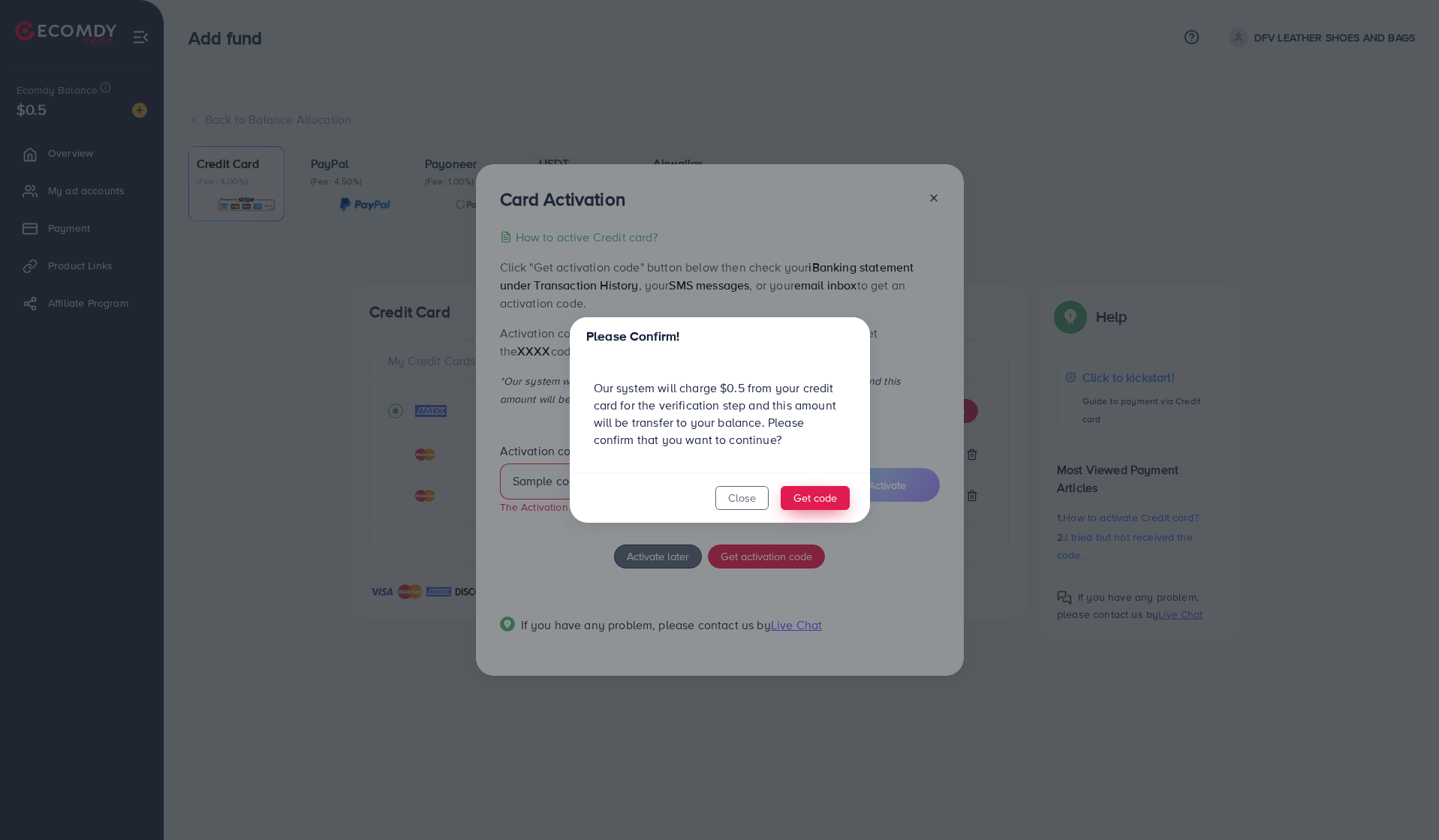
click at [818, 499] on button "Get code" at bounding box center [815, 497] width 69 height 24
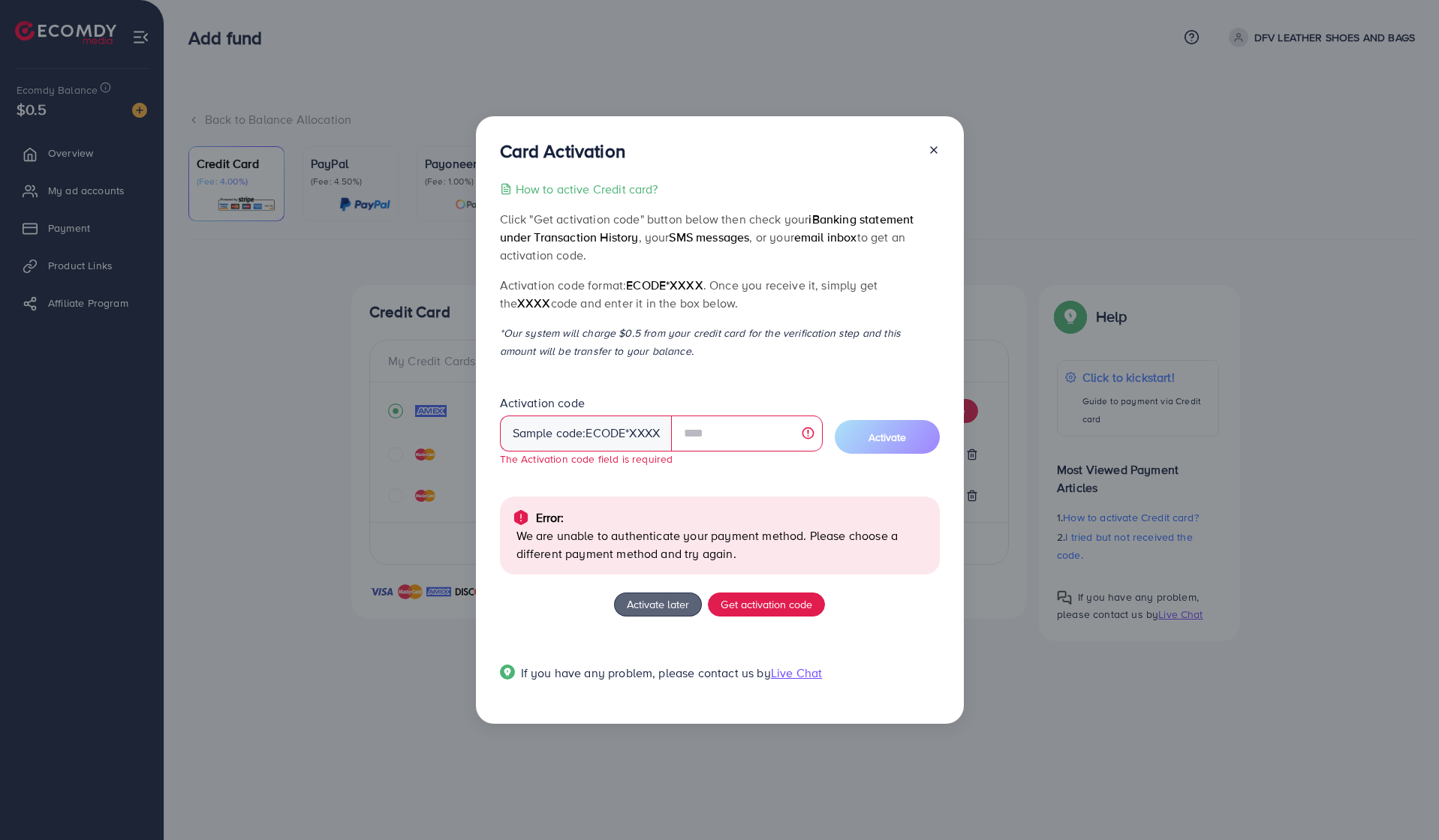
click at [802, 666] on span "Live Chat" at bounding box center [796, 673] width 51 height 17
click at [730, 279] on p "Activation code format: ecode*XXXX . Once you receive it, simply get the XXXX c…" at bounding box center [720, 294] width 440 height 36
click at [611, 192] on p "How to active Credit card?" at bounding box center [587, 189] width 142 height 18
click at [653, 593] on button "Activate later" at bounding box center [657, 604] width 88 height 24
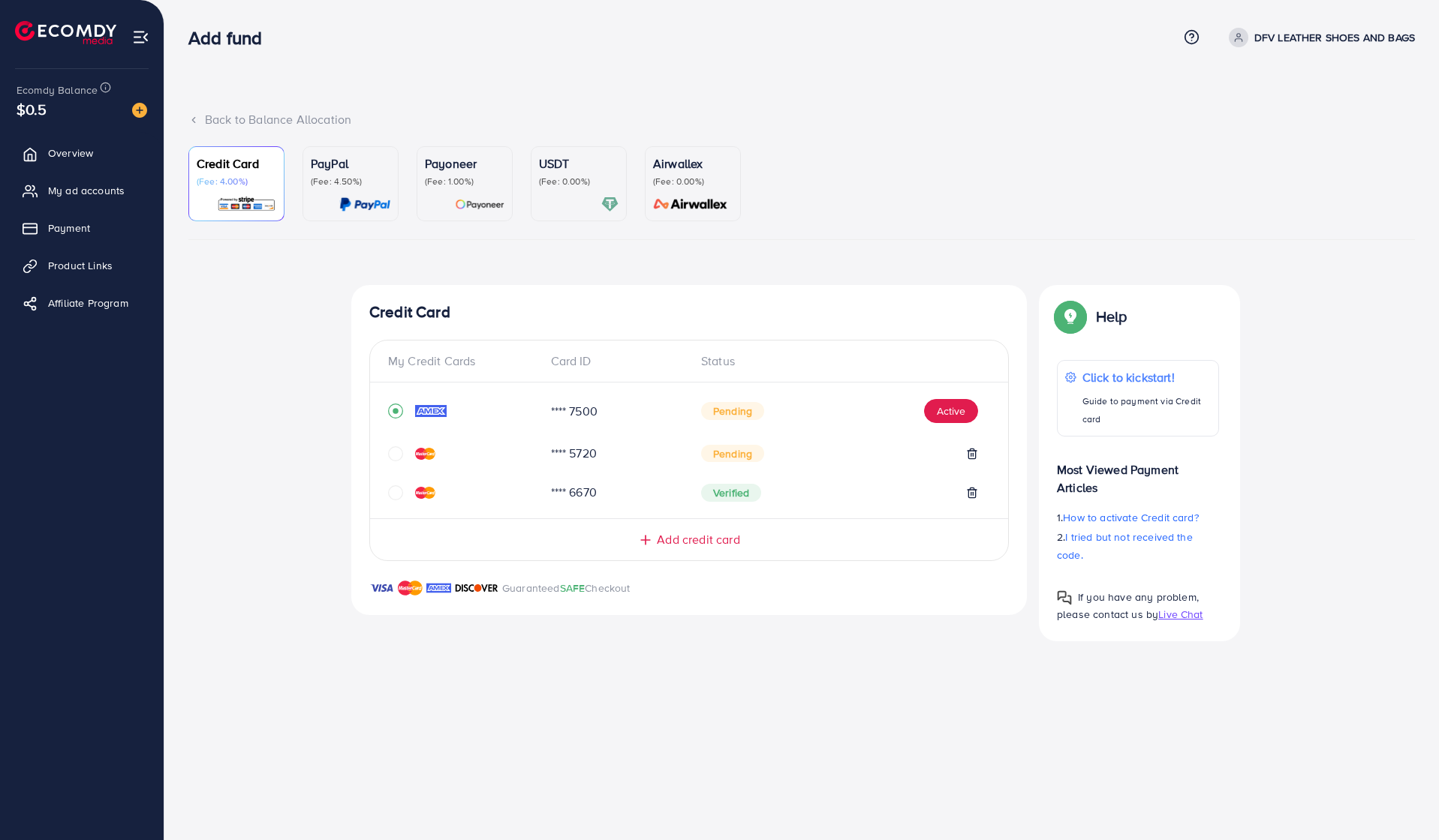
click at [883, 459] on div "Pending" at bounding box center [839, 454] width 277 height 18
click at [898, 457] on div "Pending" at bounding box center [839, 454] width 277 height 18
click at [847, 464] on div "**** 5720 Pending" at bounding box center [688, 459] width 602 height 39
click at [848, 464] on div "**** 5720 Pending" at bounding box center [688, 459] width 602 height 39
click at [945, 415] on button "Active" at bounding box center [950, 411] width 54 height 24
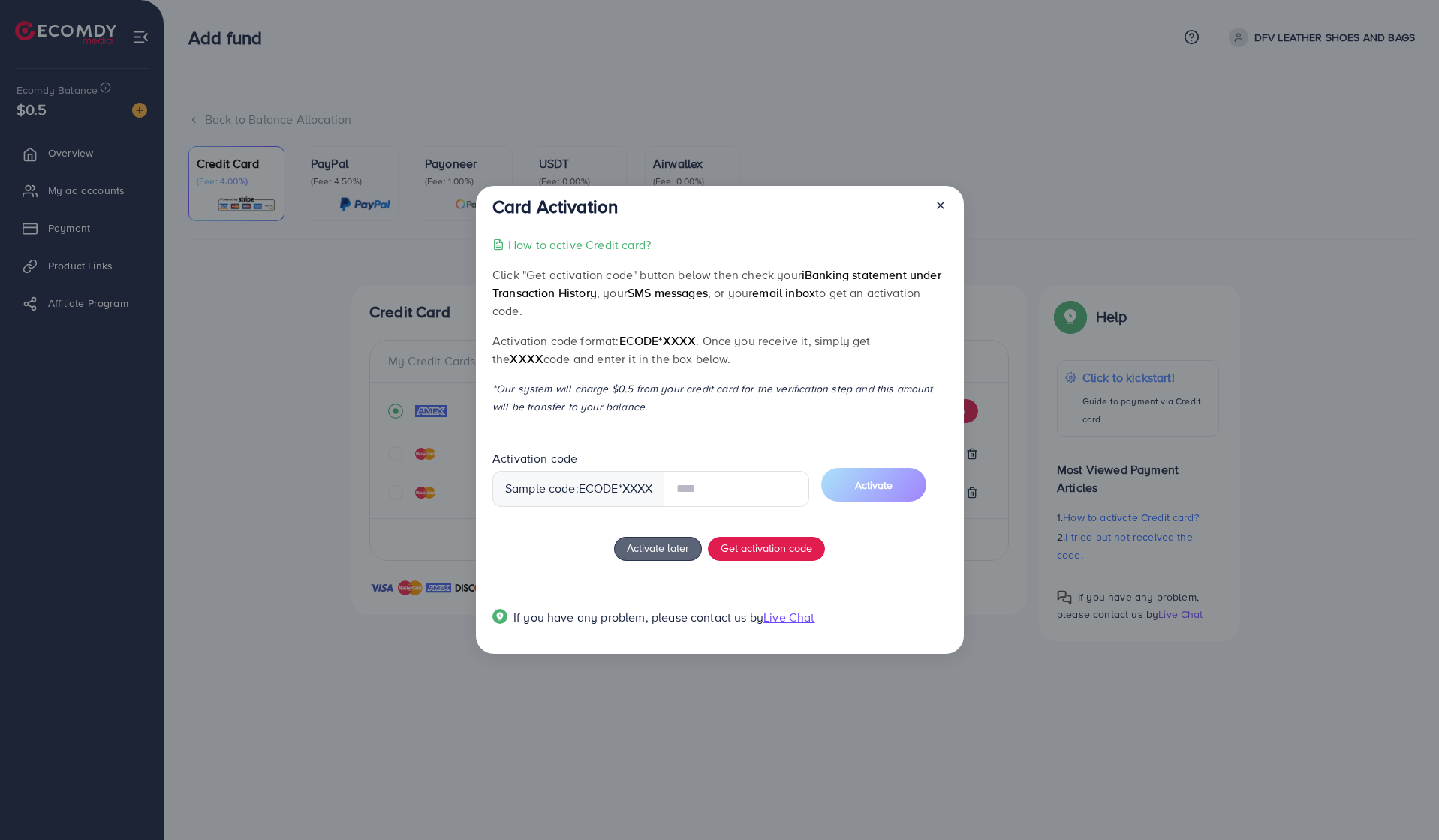
click at [940, 210] on div at bounding box center [934, 209] width 24 height 28
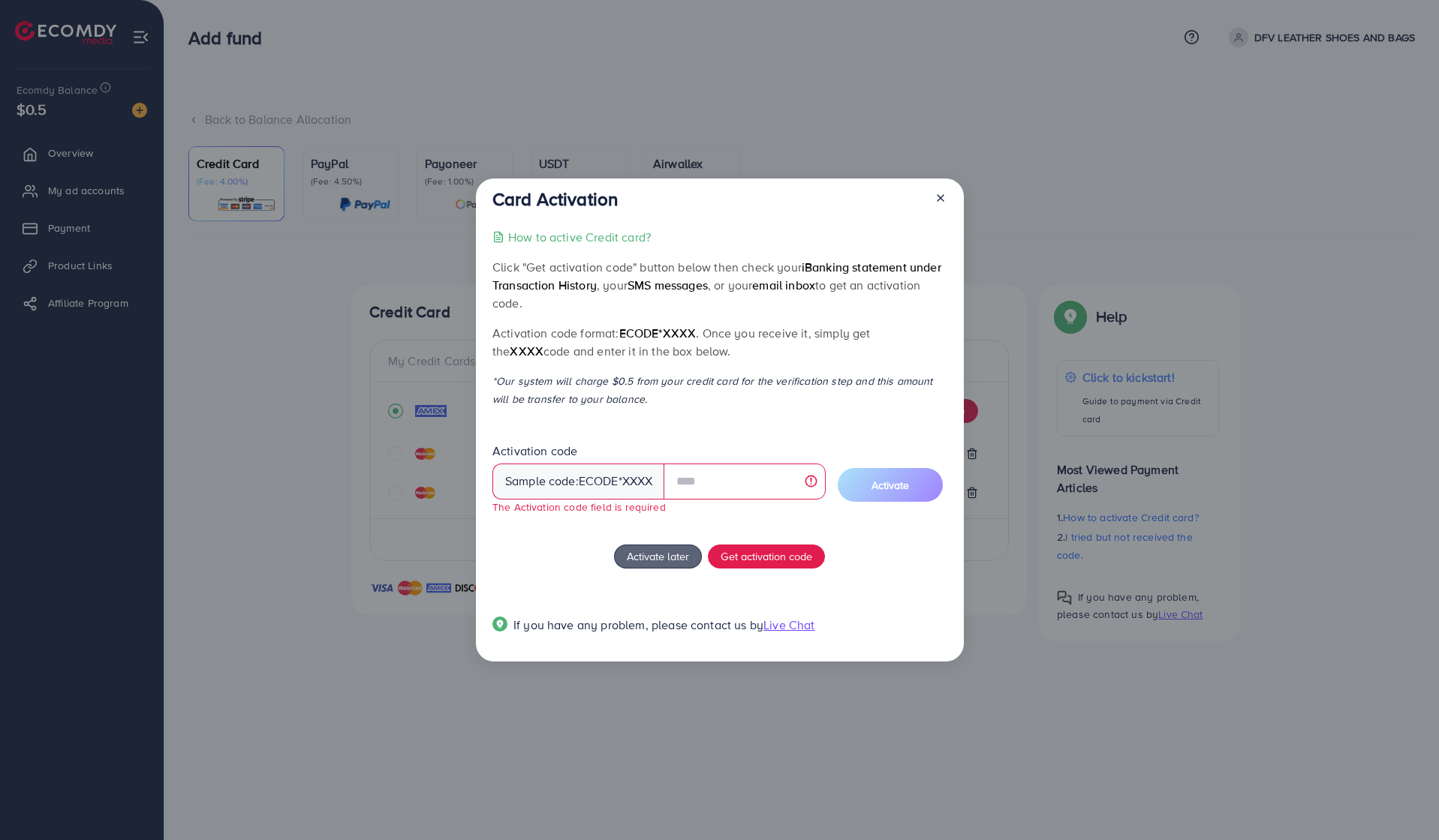
click at [940, 201] on icon at bounding box center [941, 198] width 12 height 12
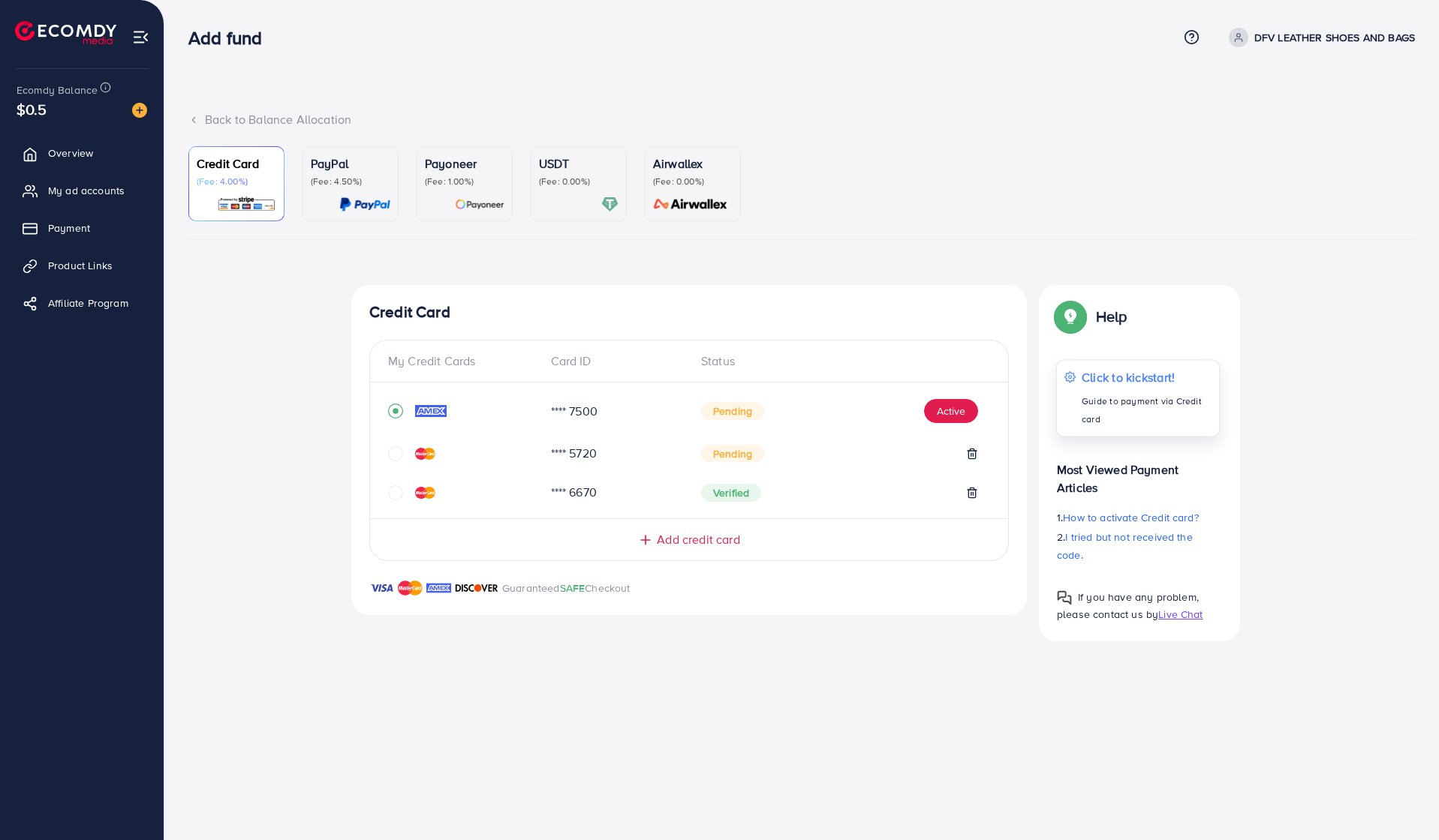
click at [1125, 383] on p "Click to kickstart!" at bounding box center [1146, 377] width 129 height 18
click at [647, 716] on div "Add fund Help Center Contact Support Term and policy About Us DFV LEATHER SHOES…" at bounding box center [720, 420] width 1439 height 840
click at [952, 404] on button "Active" at bounding box center [950, 411] width 54 height 24
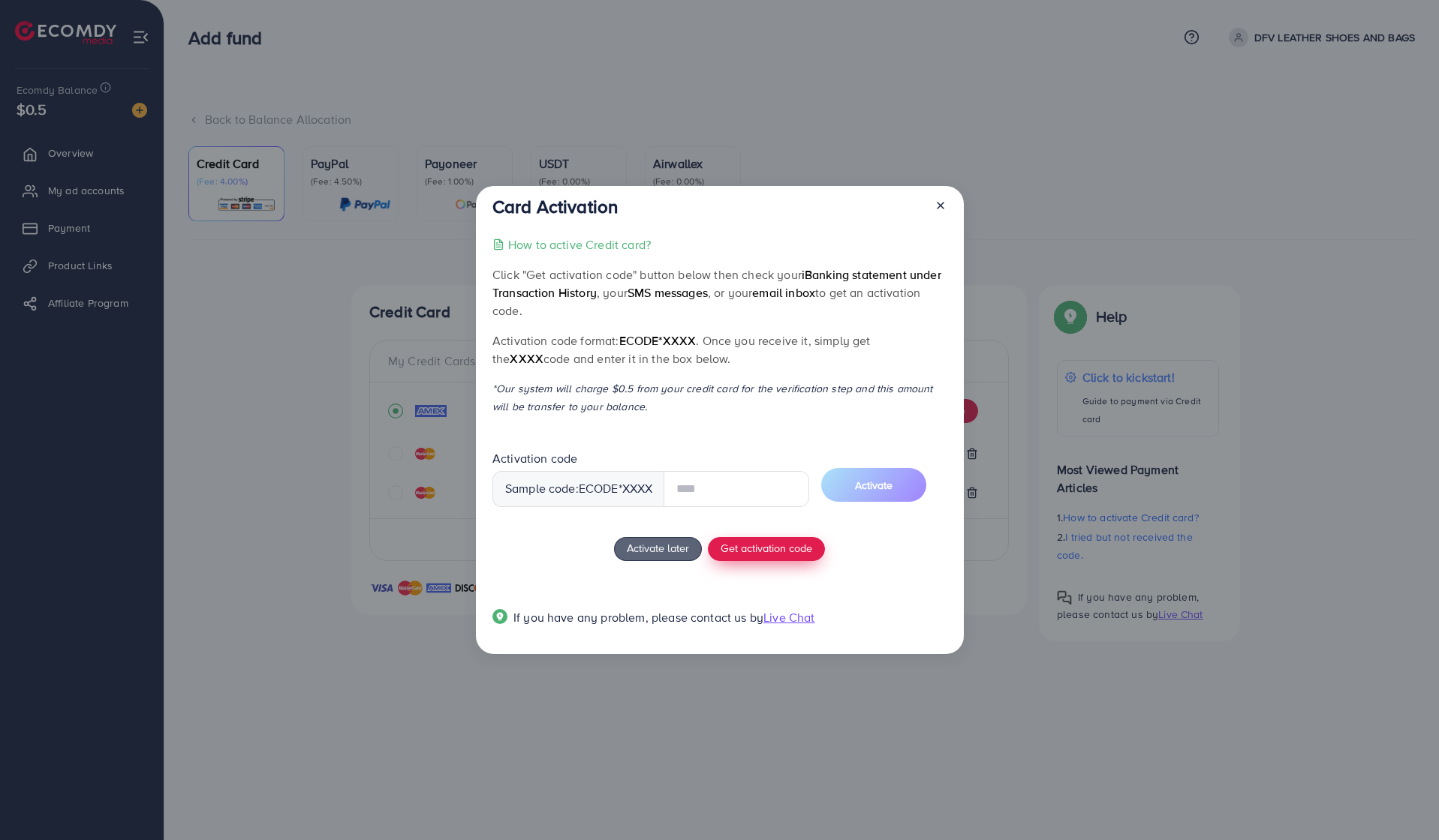
click at [756, 552] on span "Get activation code" at bounding box center [766, 548] width 92 height 16
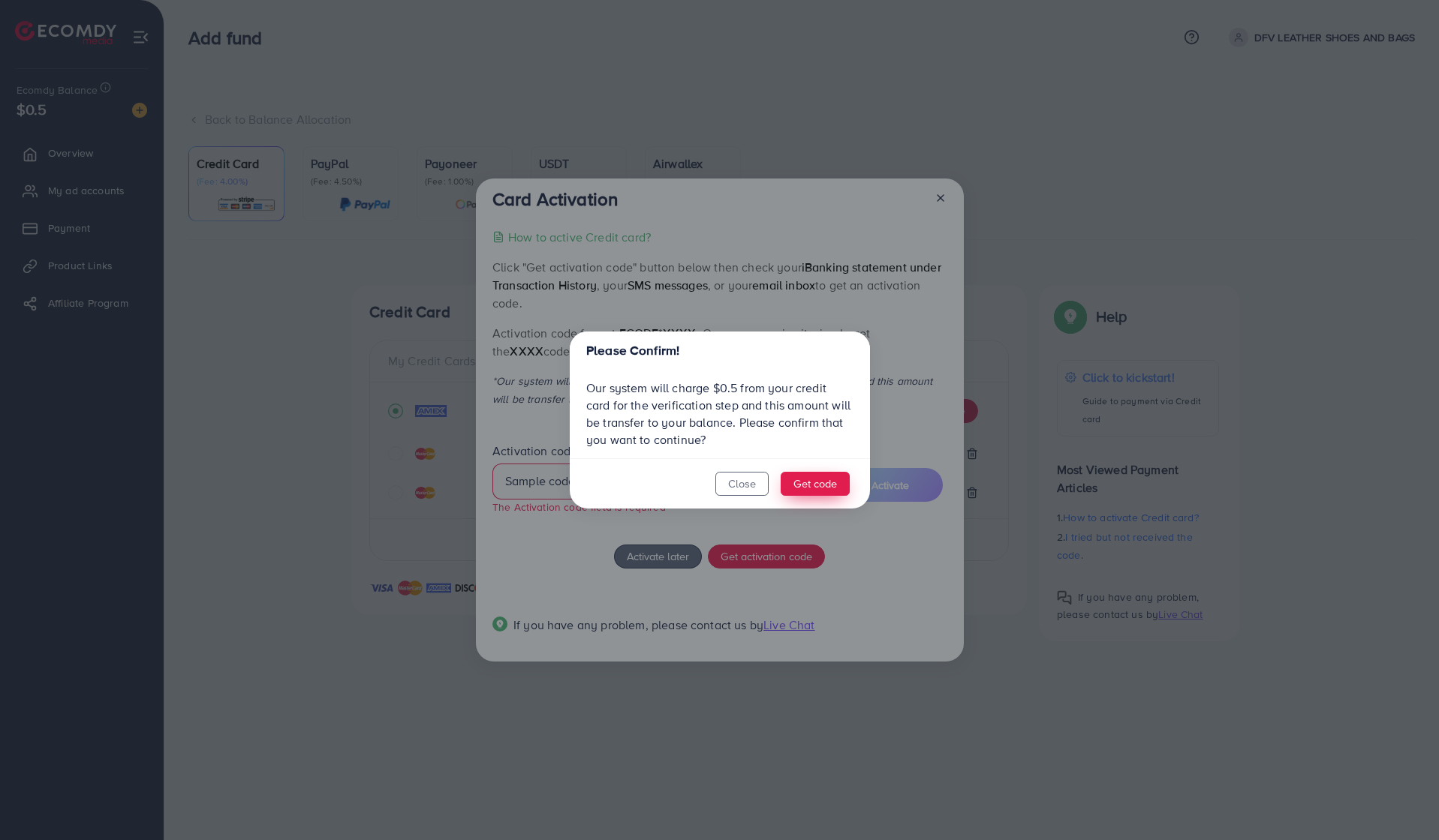
click at [822, 485] on button "Get code" at bounding box center [815, 484] width 69 height 24
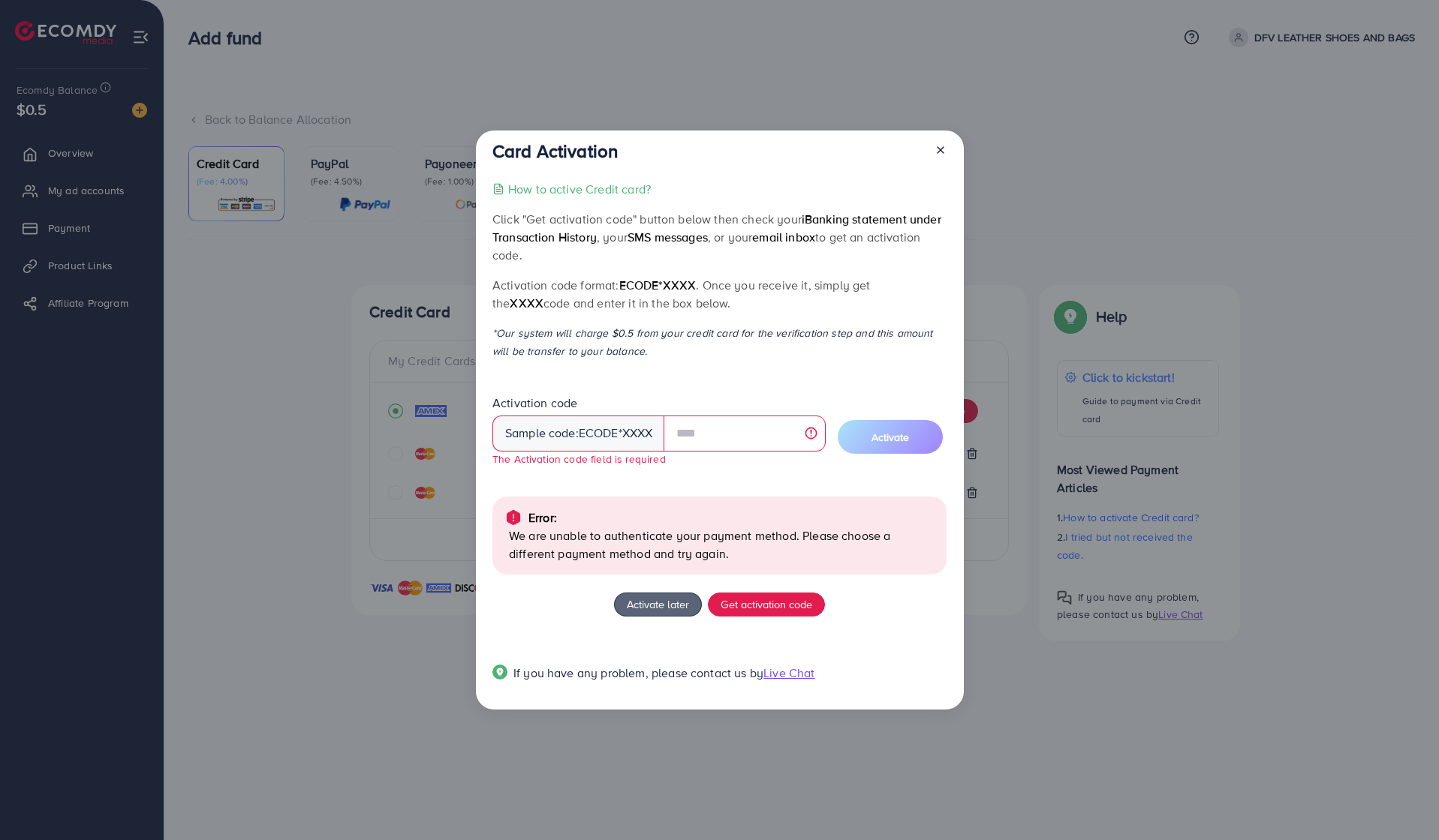
click at [939, 150] on icon at bounding box center [941, 150] width 12 height 12
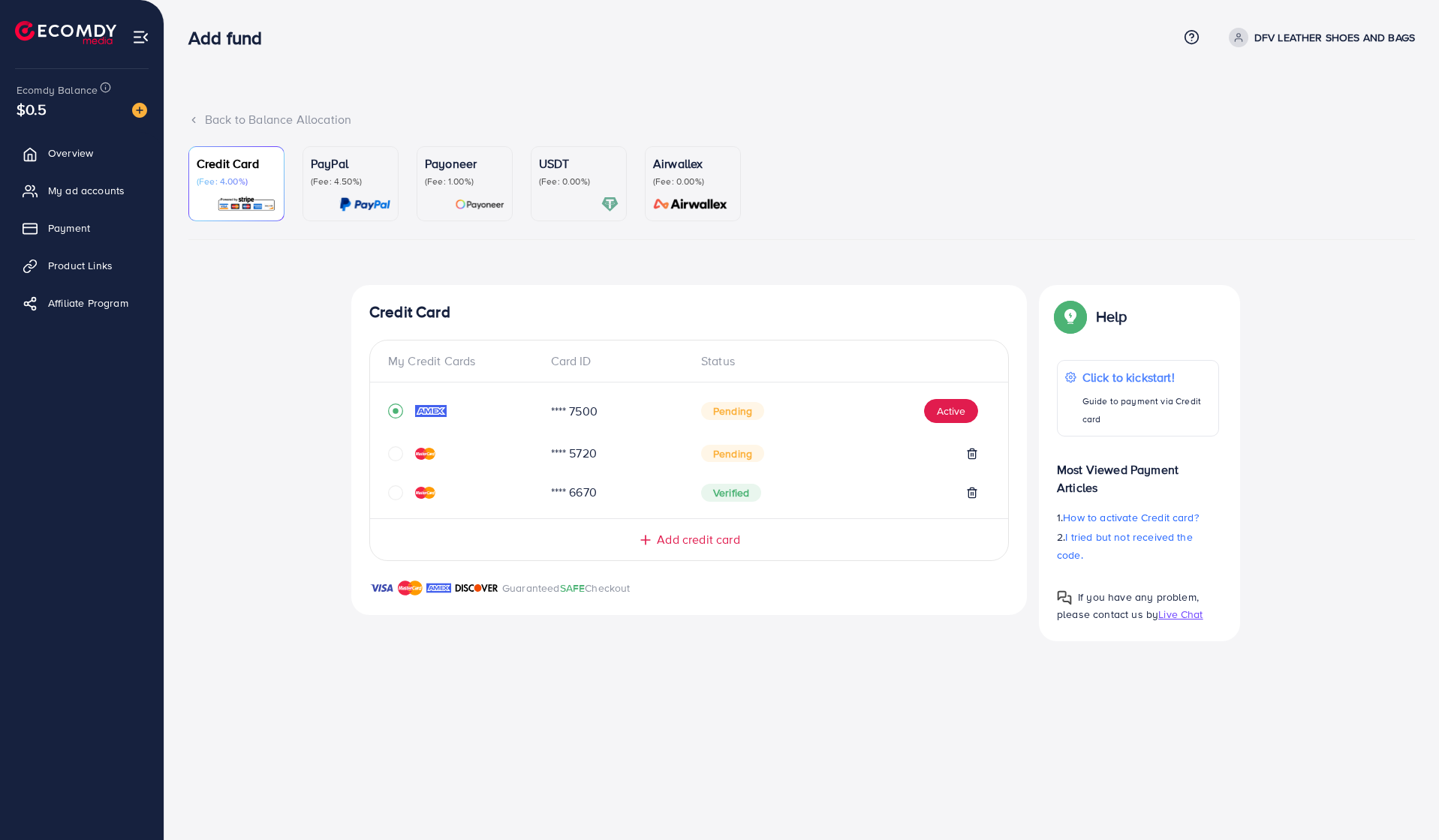
click at [351, 198] on img at bounding box center [364, 204] width 51 height 18
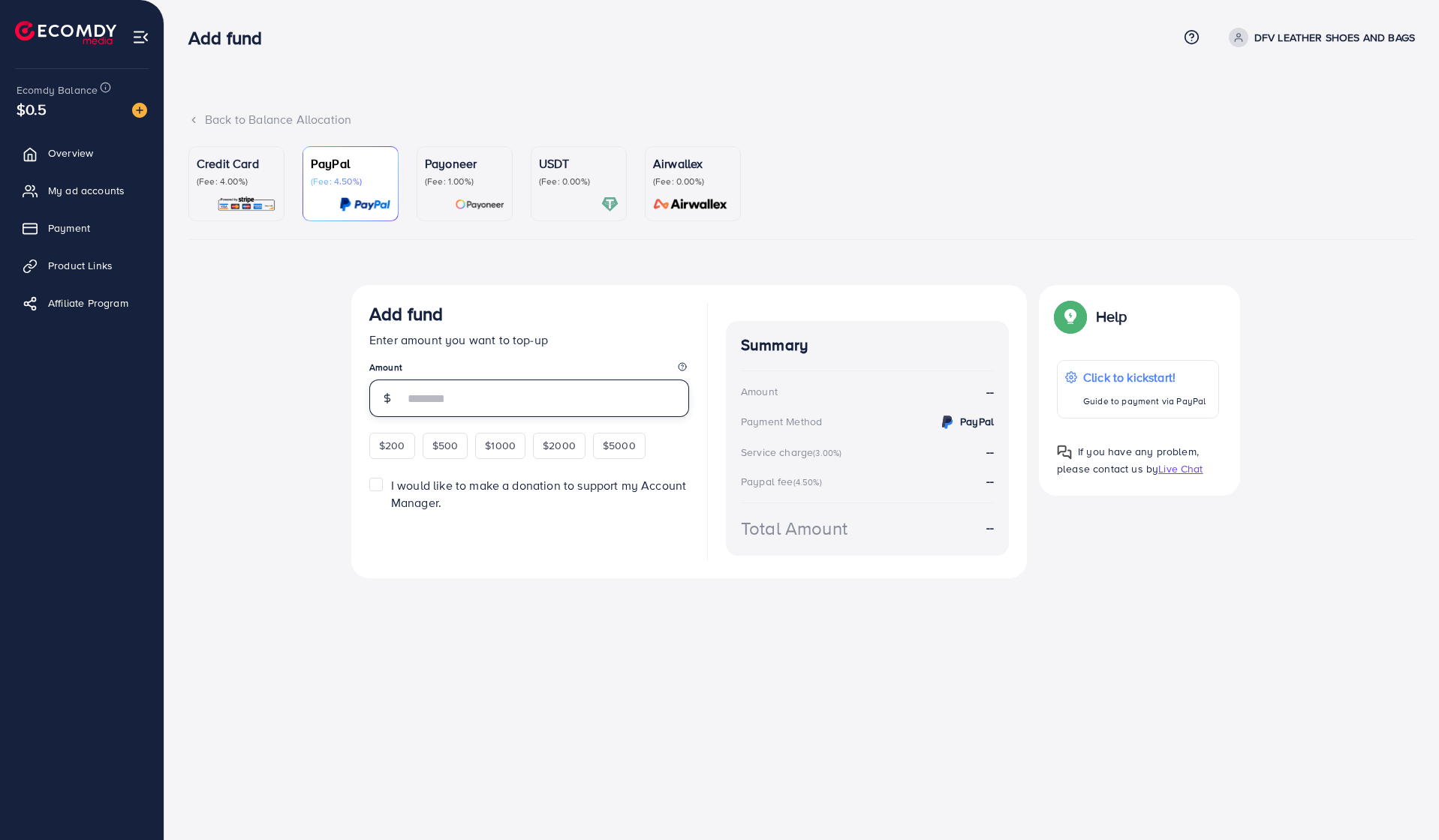
click at [518, 398] on input "number" at bounding box center [546, 398] width 285 height 38
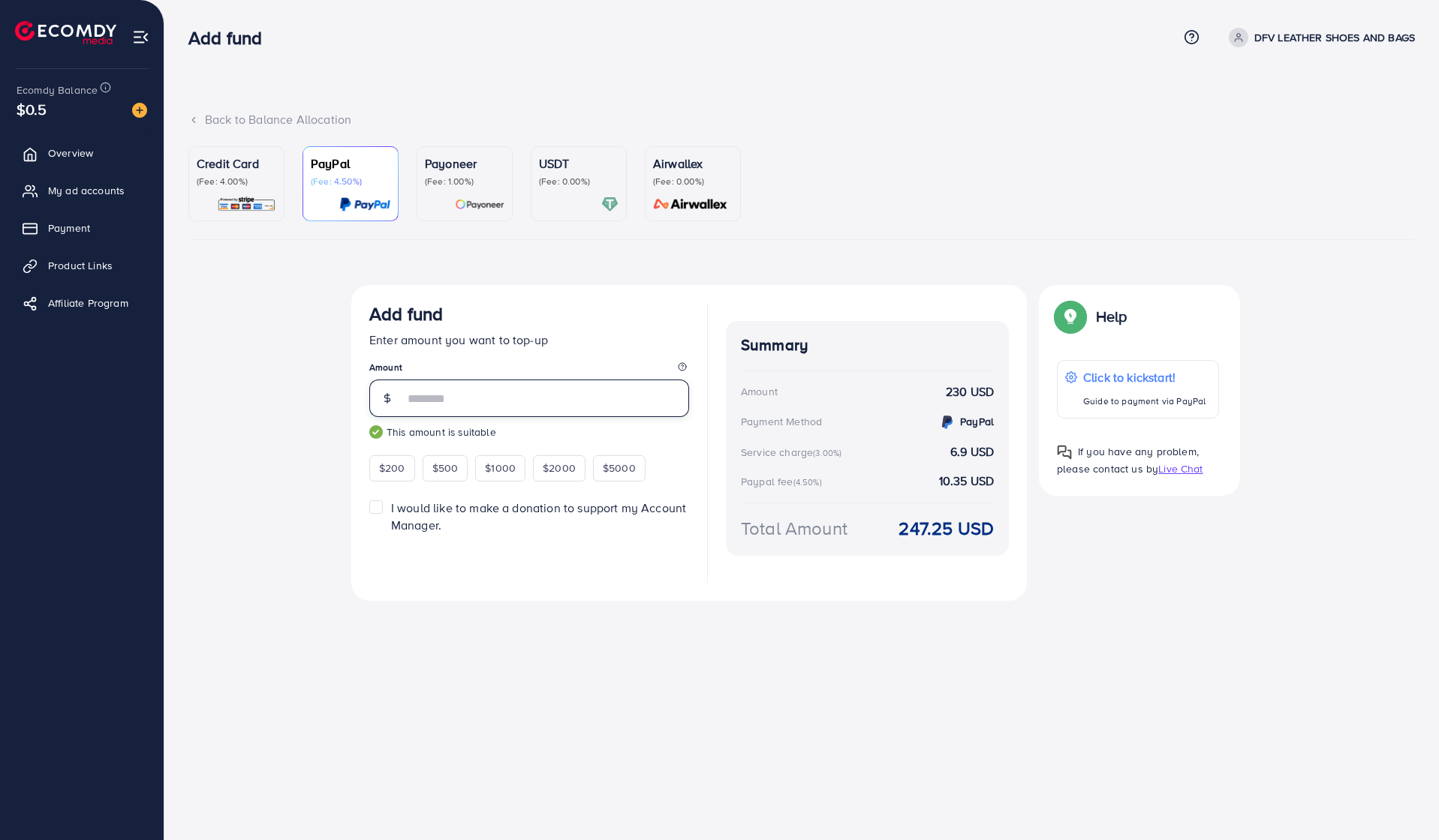
type input "***"
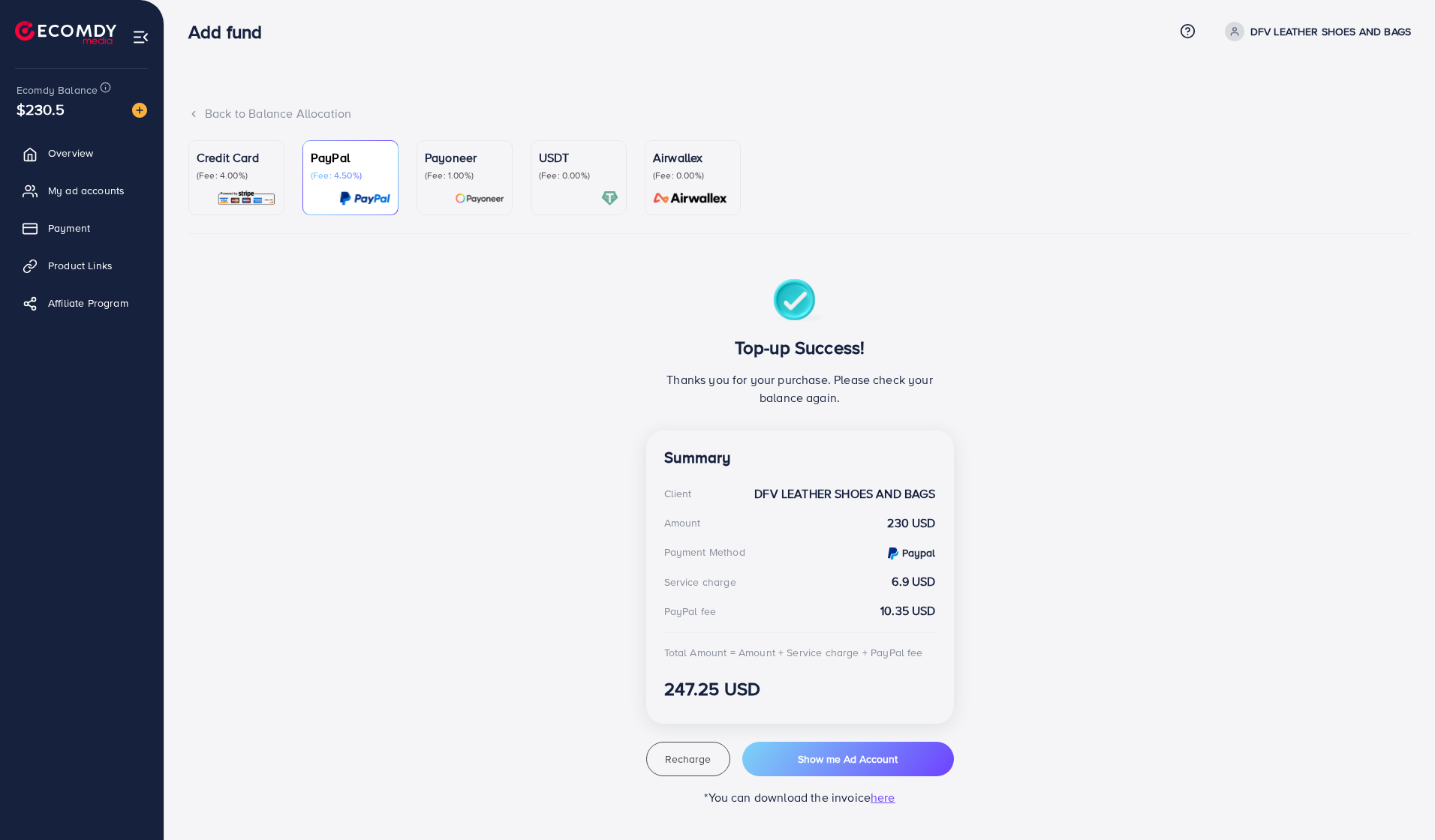
scroll to position [5, 0]
click at [70, 229] on span "Payment" at bounding box center [72, 228] width 42 height 15
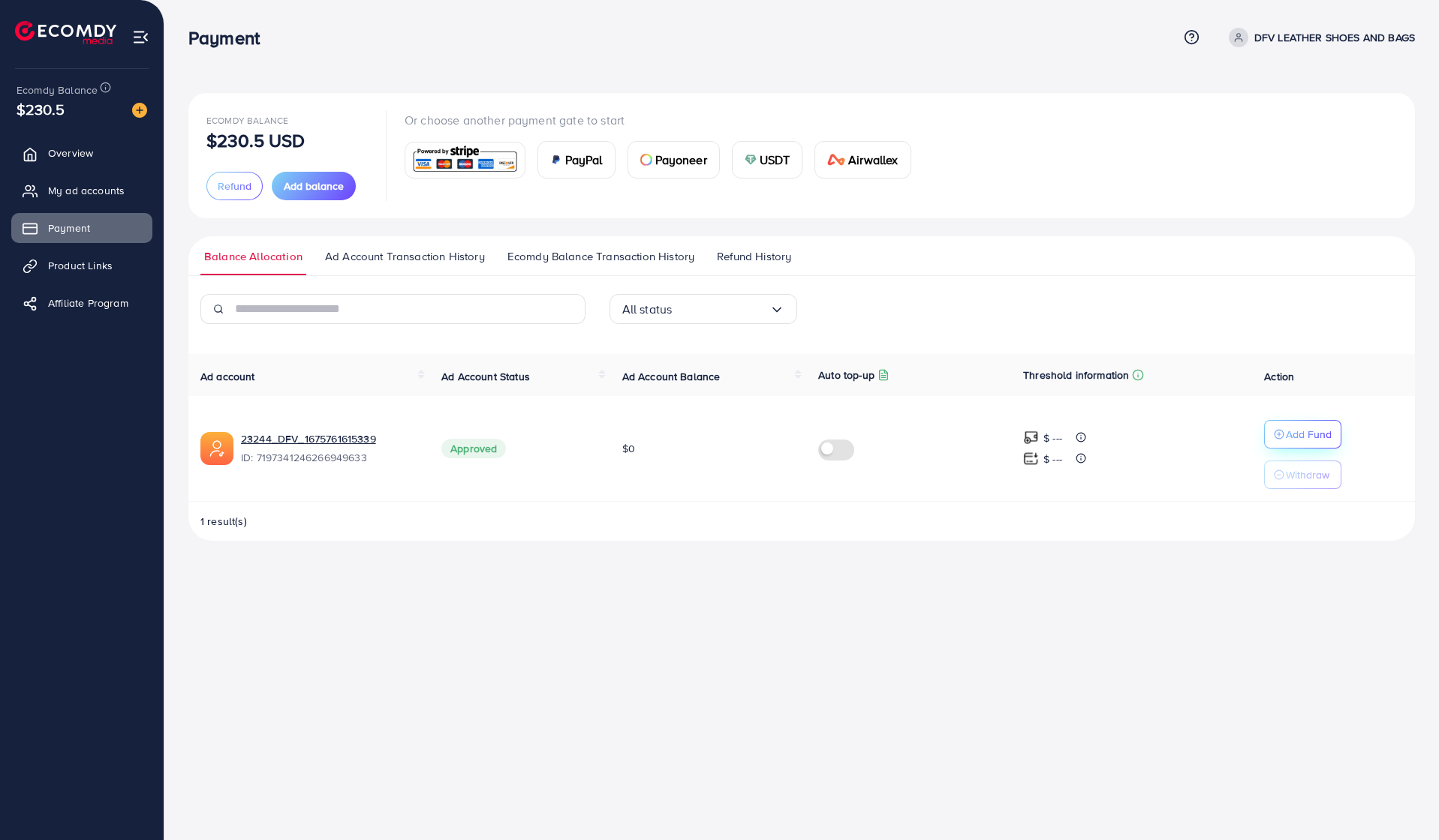
click at [1287, 427] on div "Add Fund" at bounding box center [1302, 434] width 57 height 18
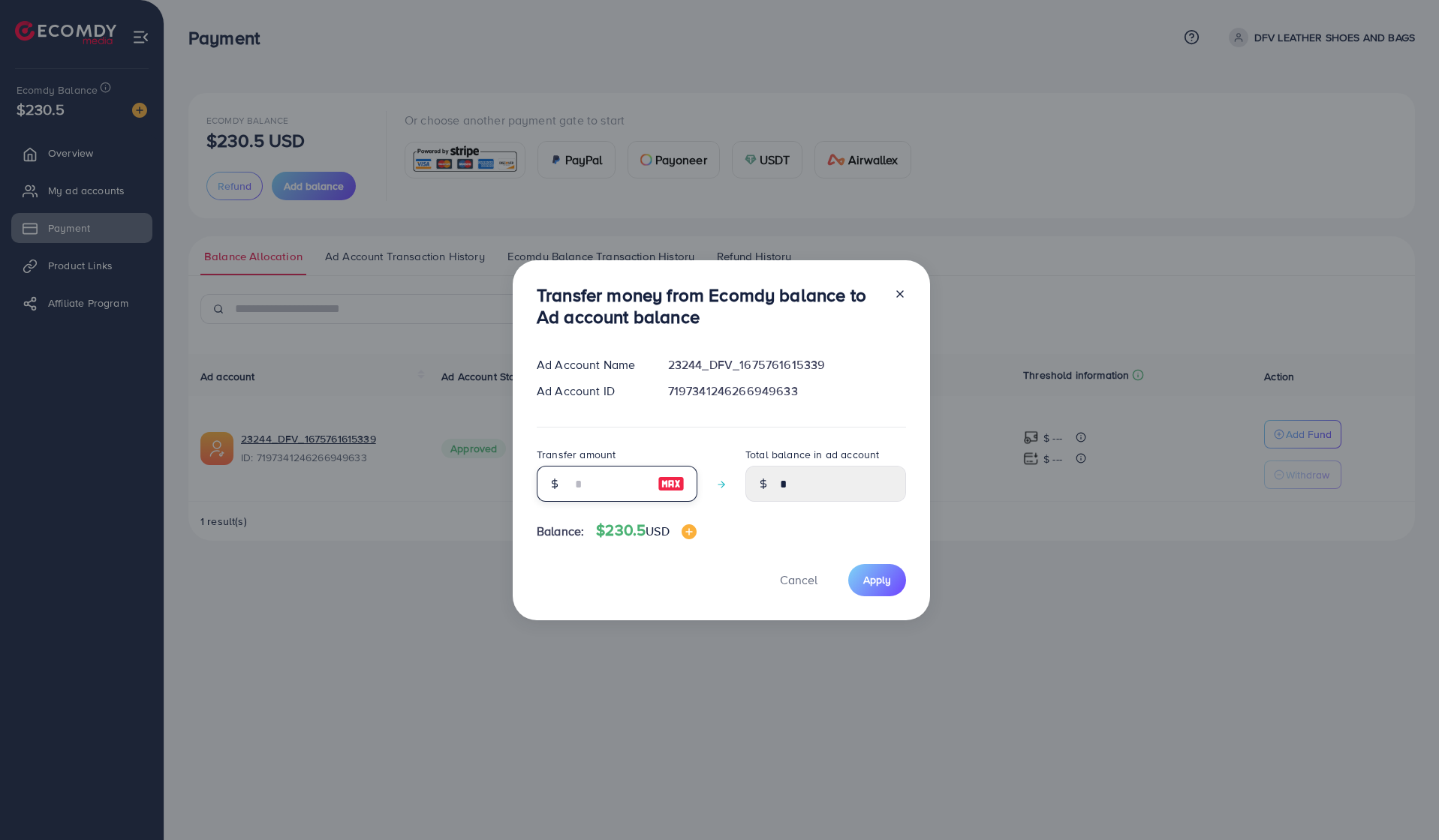
click at [620, 483] on input "number" at bounding box center [609, 484] width 75 height 36
click at [663, 483] on img at bounding box center [671, 484] width 27 height 18
type input "***"
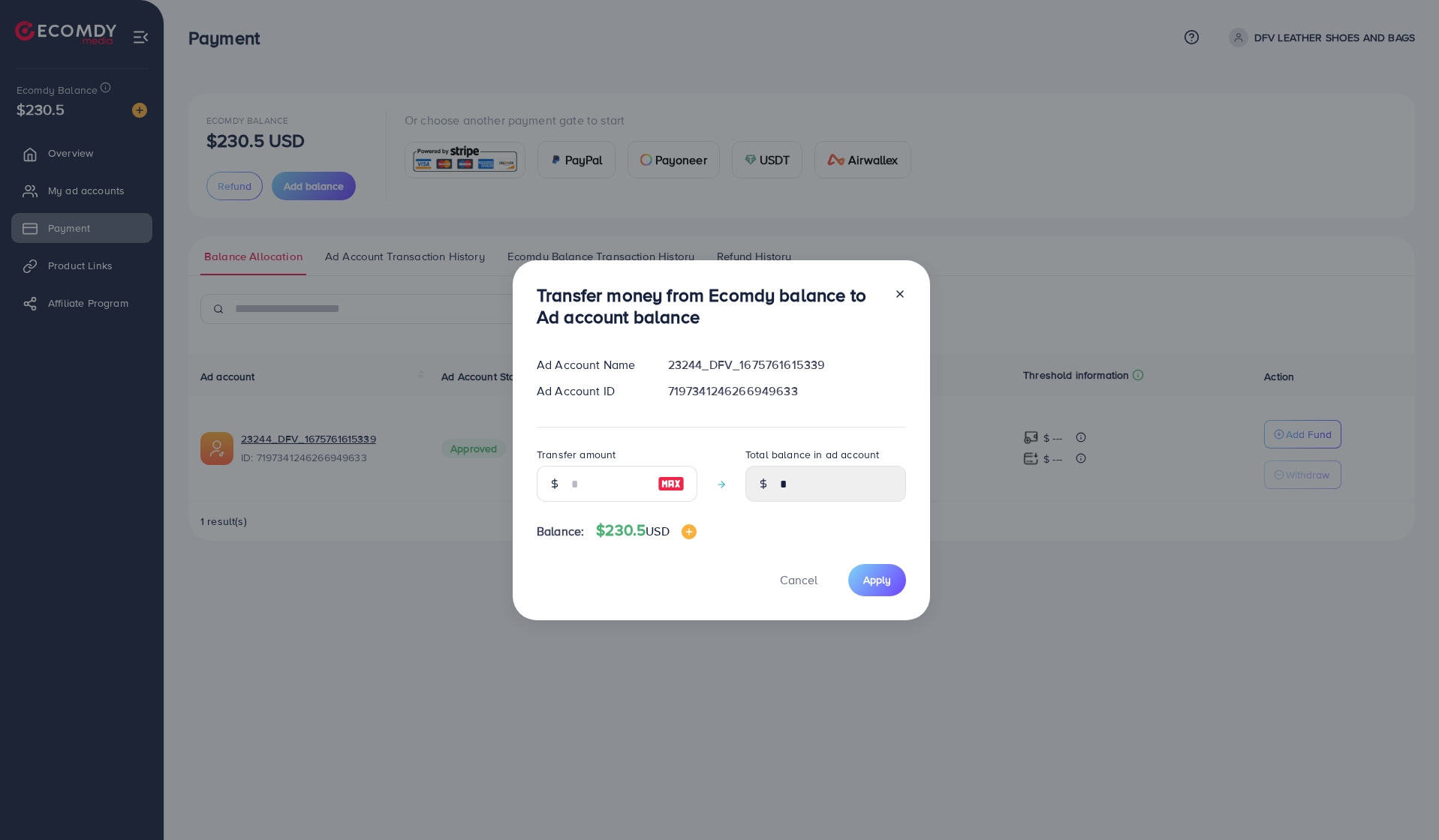
type input "******"
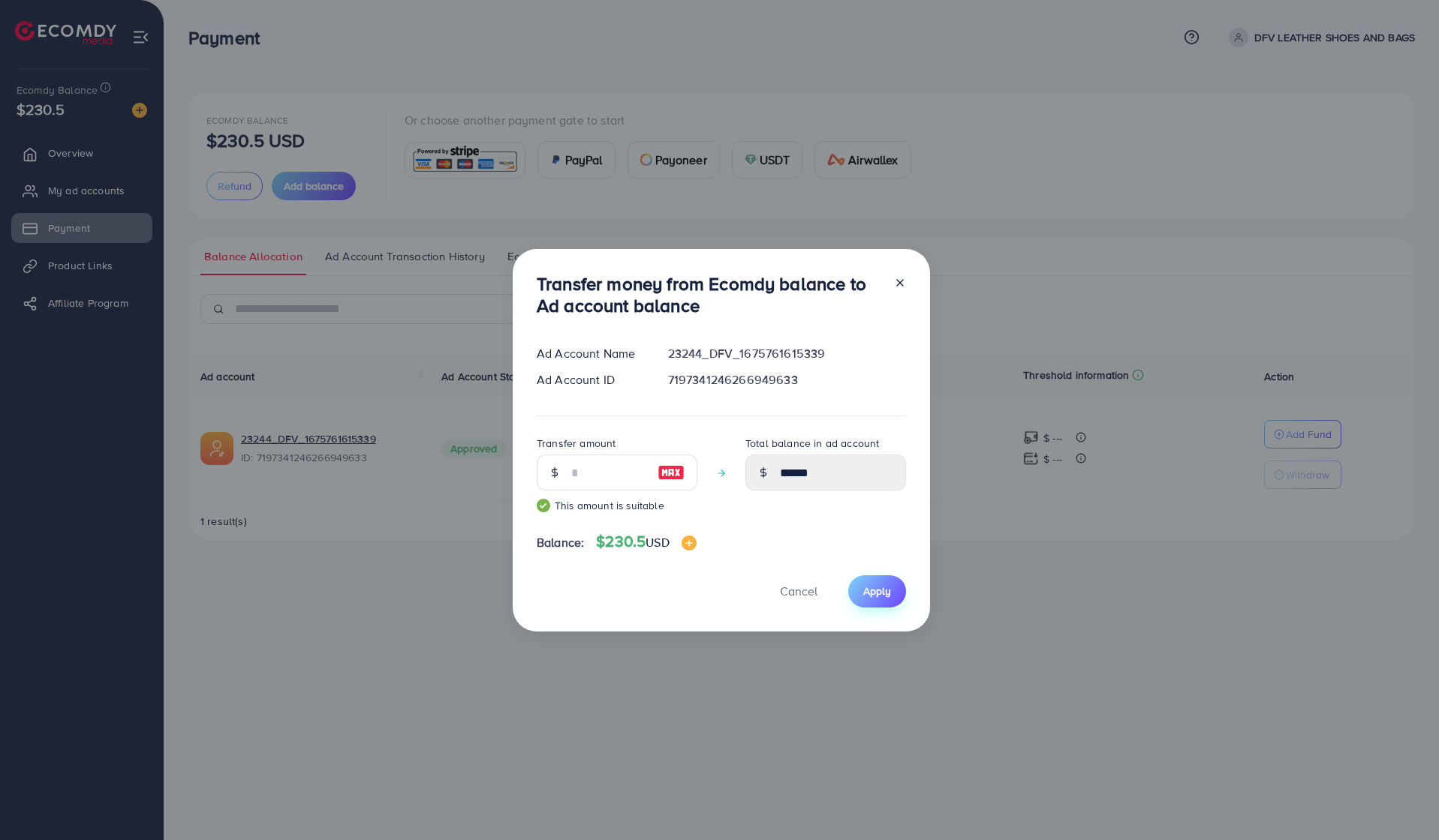
click at [870, 581] on button "Apply" at bounding box center [876, 591] width 57 height 32
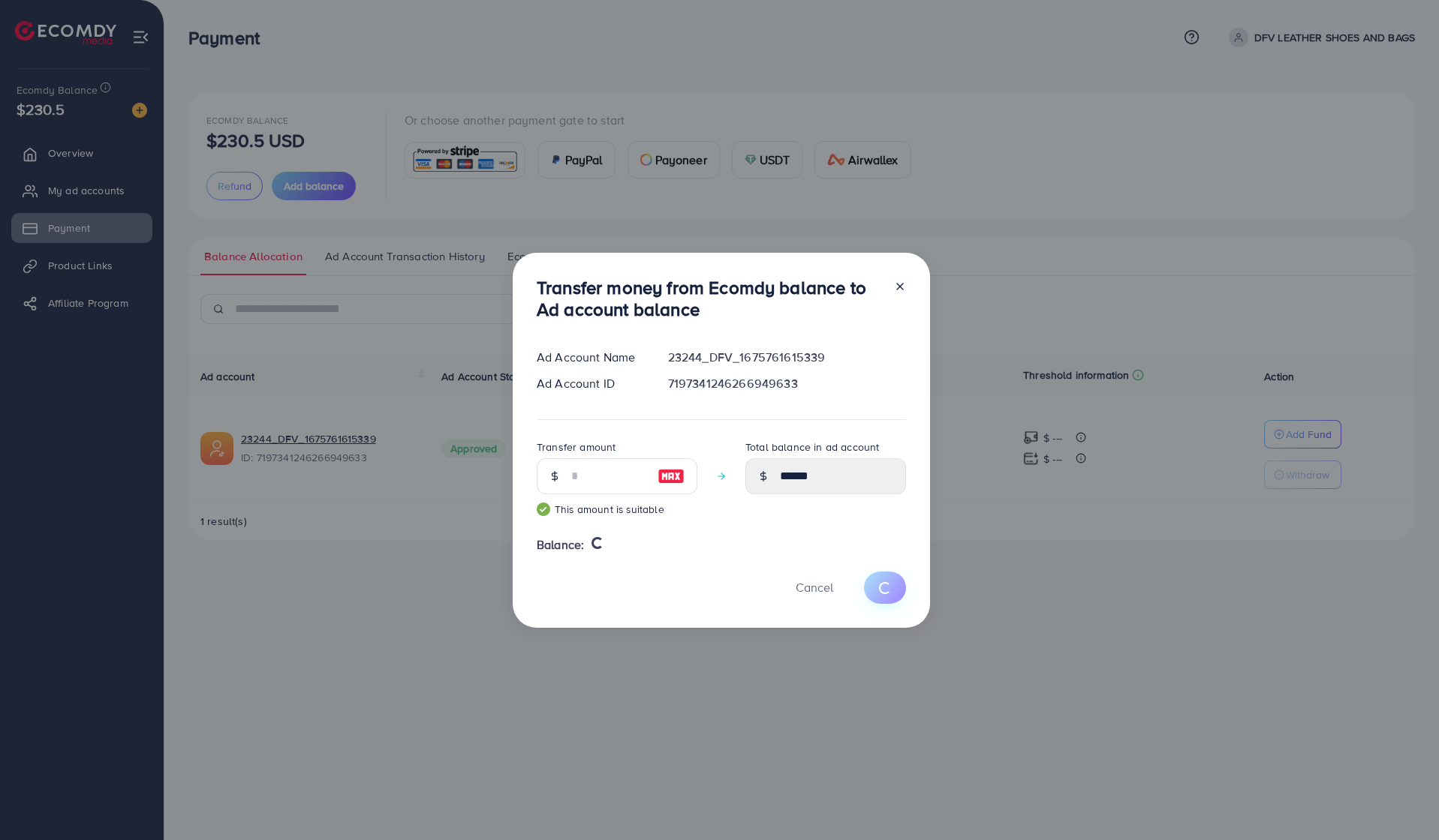
type input "*"
